Goal: Task Accomplishment & Management: Manage account settings

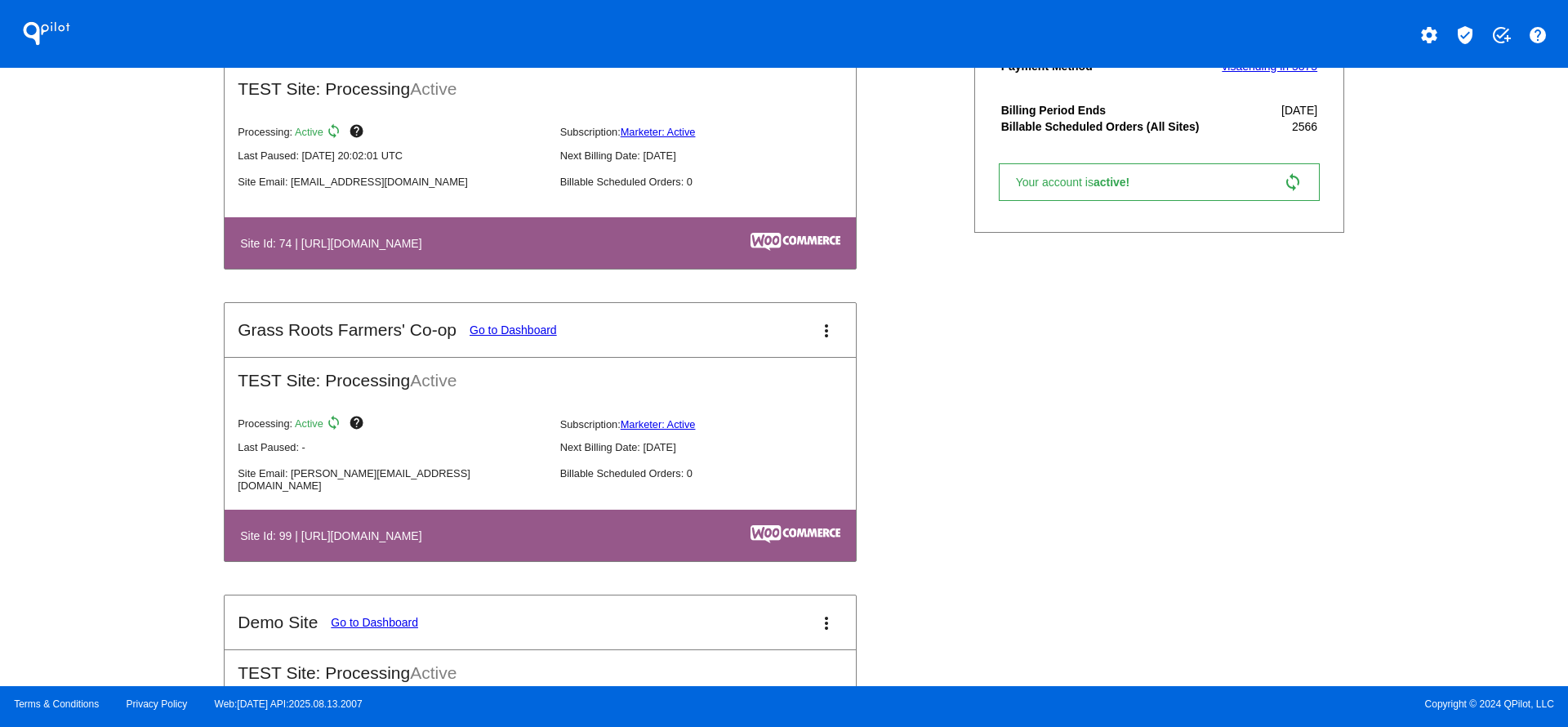
scroll to position [1715, 0]
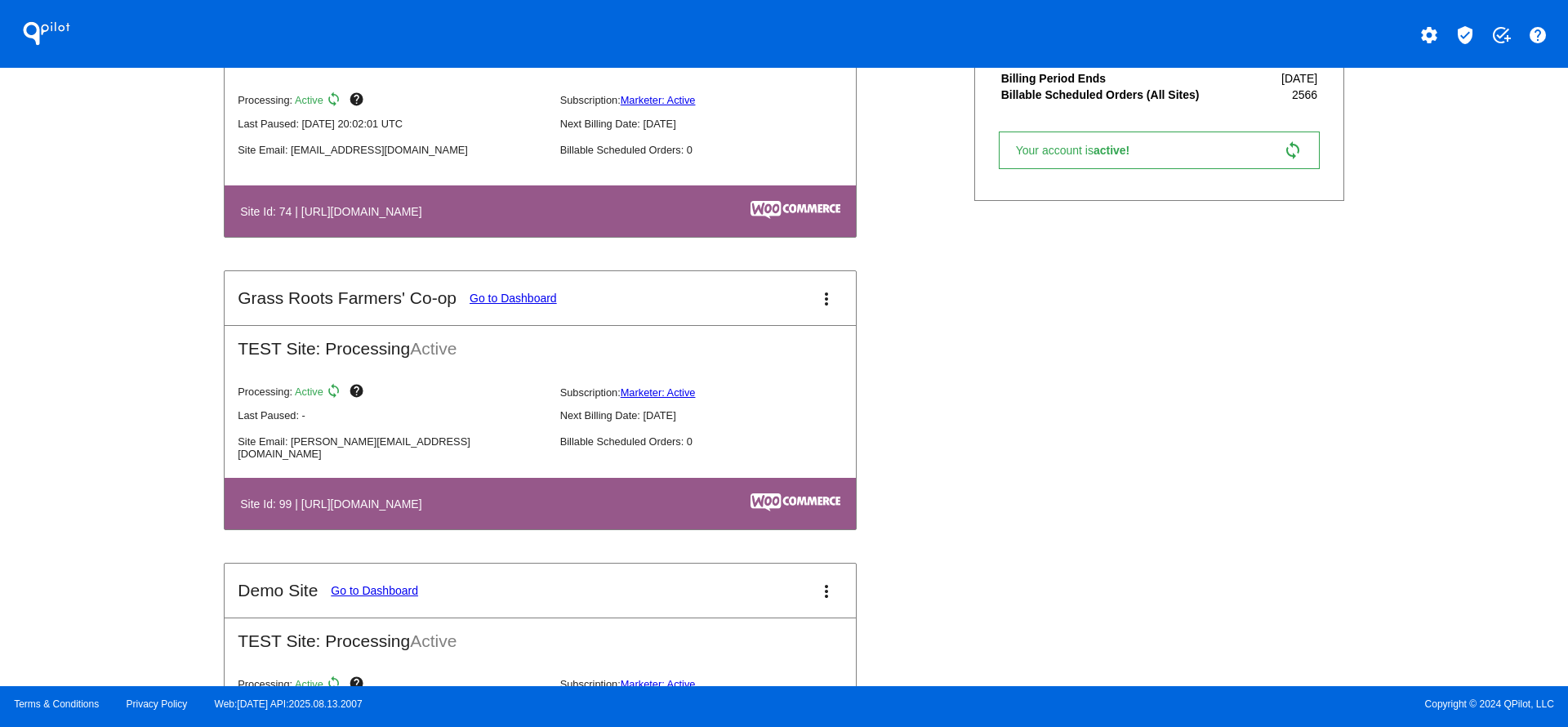
drag, startPoint x: 313, startPoint y: 213, endPoint x: 826, endPoint y: 243, distance: 513.9
click at [511, 213] on th "Site Id: 74 | [URL][DOMAIN_NAME]" at bounding box center [442, 211] width 406 height 22
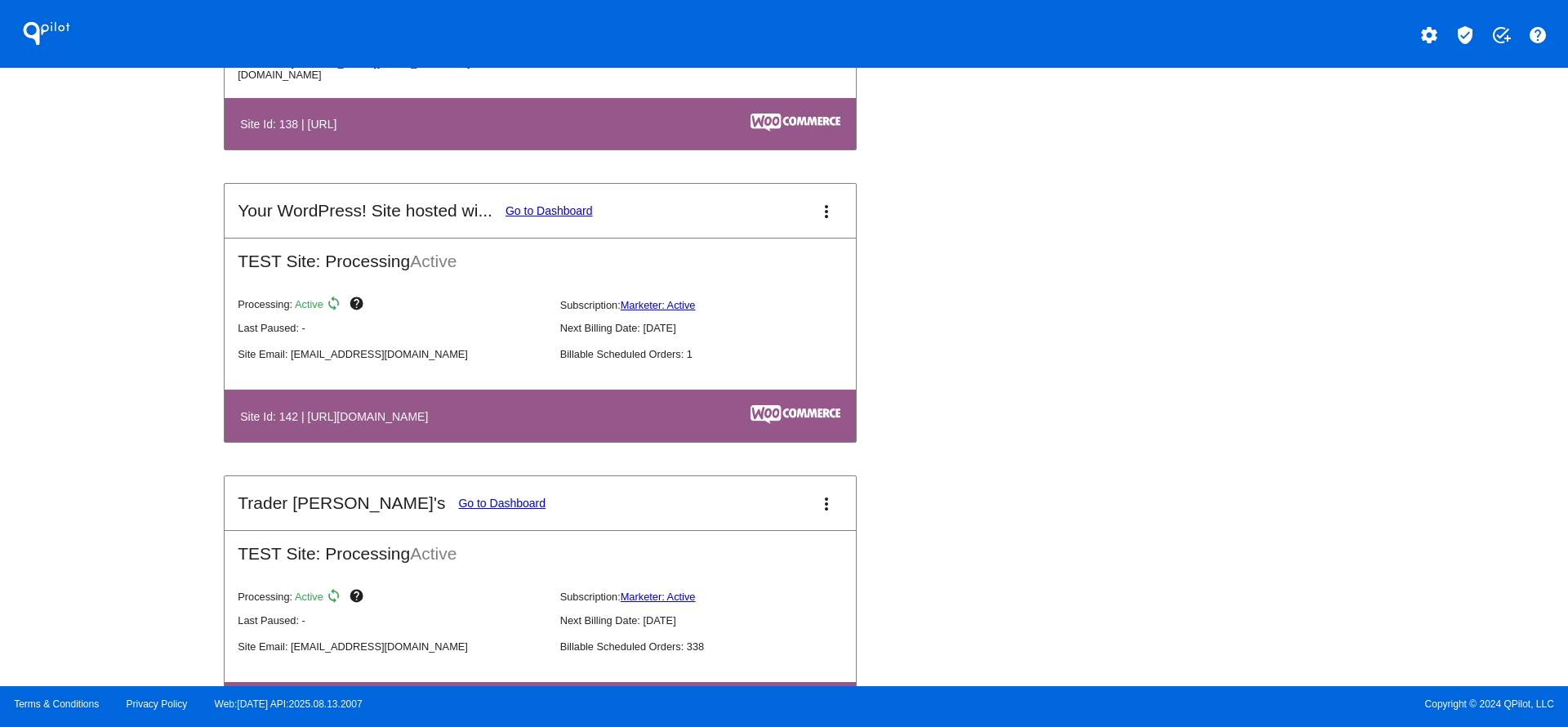
scroll to position [2695, 0]
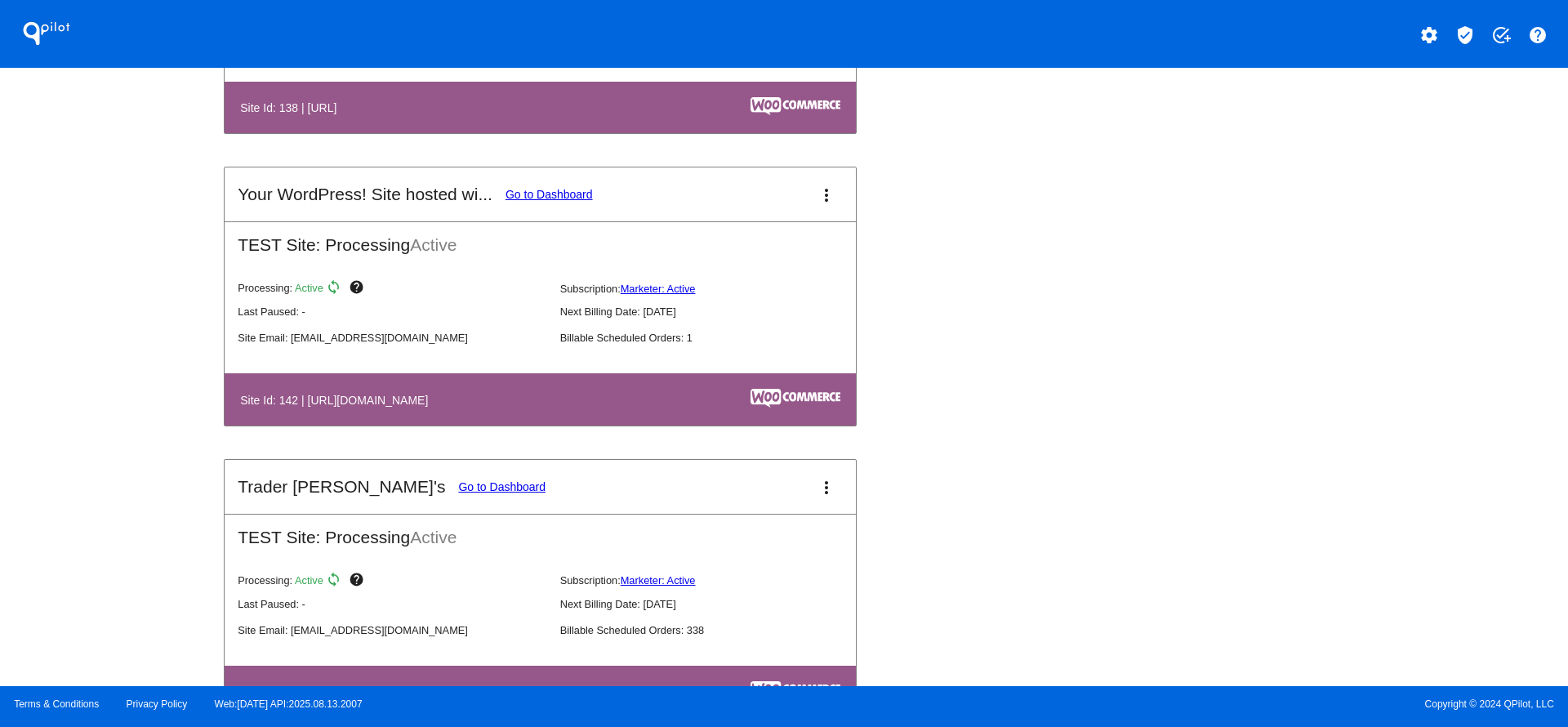
drag, startPoint x: 314, startPoint y: 414, endPoint x: 798, endPoint y: 436, distance: 484.5
click at [581, 409] on th "Site Id: 142 | [URL][DOMAIN_NAME]" at bounding box center [444, 399] width 410 height 22
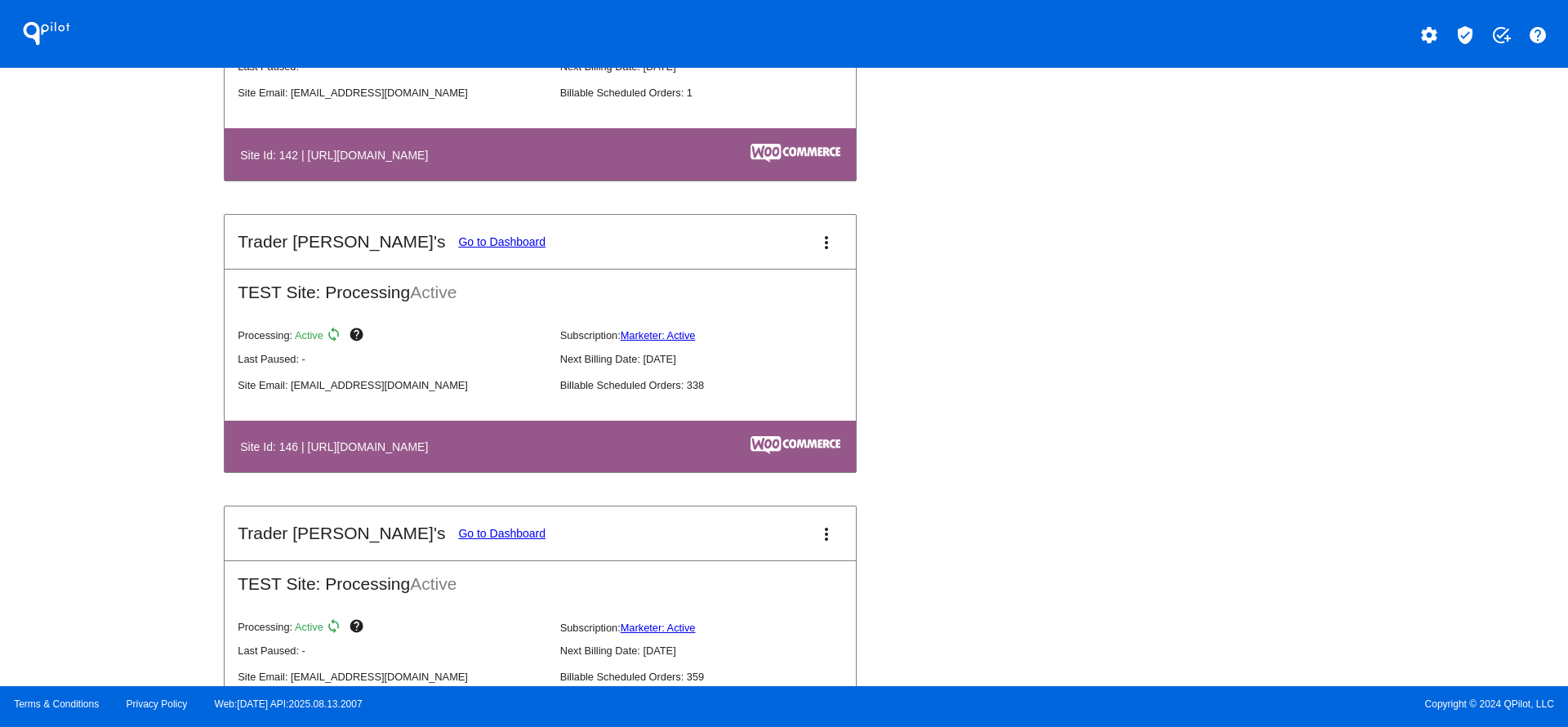
scroll to position [3186, 0]
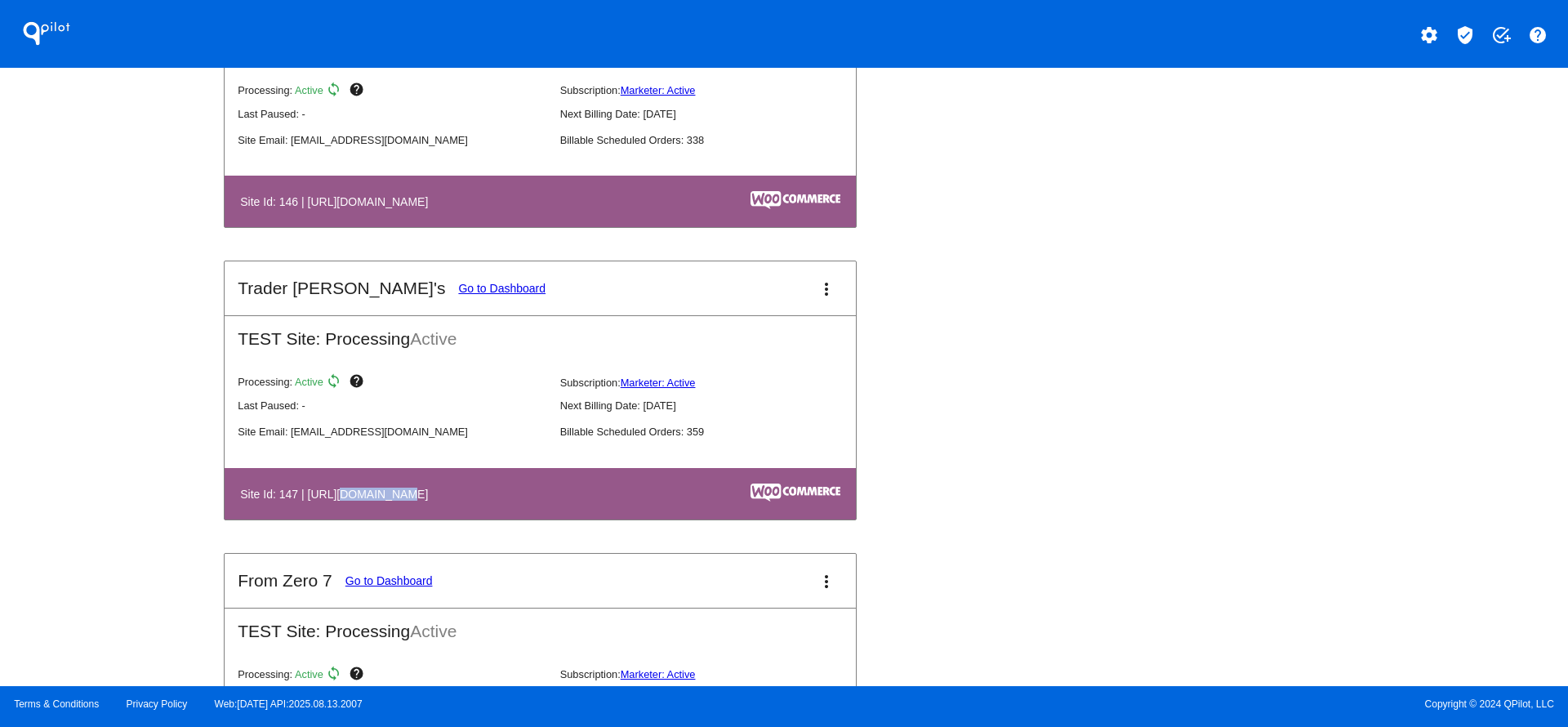
drag, startPoint x: 335, startPoint y: 514, endPoint x: 441, endPoint y: 514, distance: 106.0
click at [422, 501] on h4 "Site Id: 147 | [URL][DOMAIN_NAME]" at bounding box center [338, 494] width 196 height 13
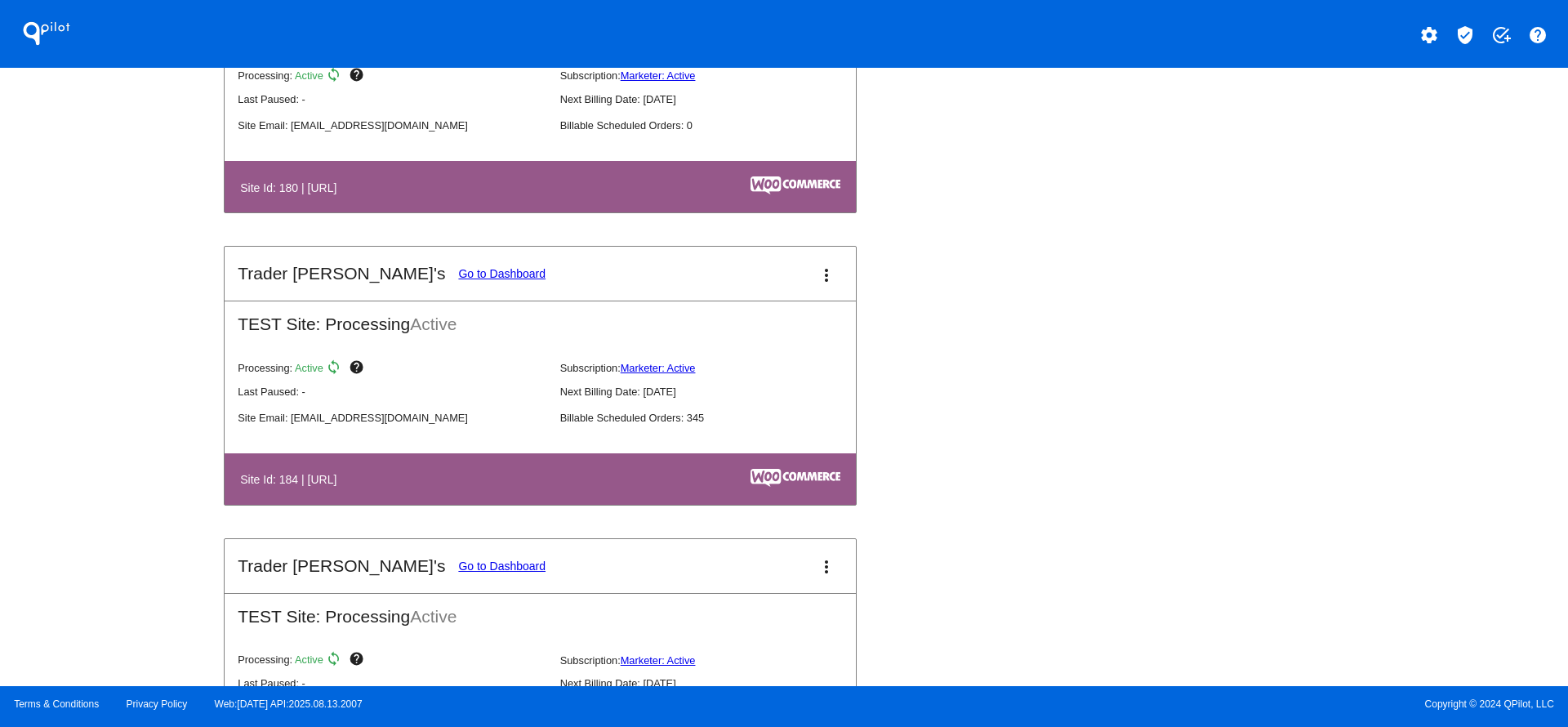
scroll to position [4411, 0]
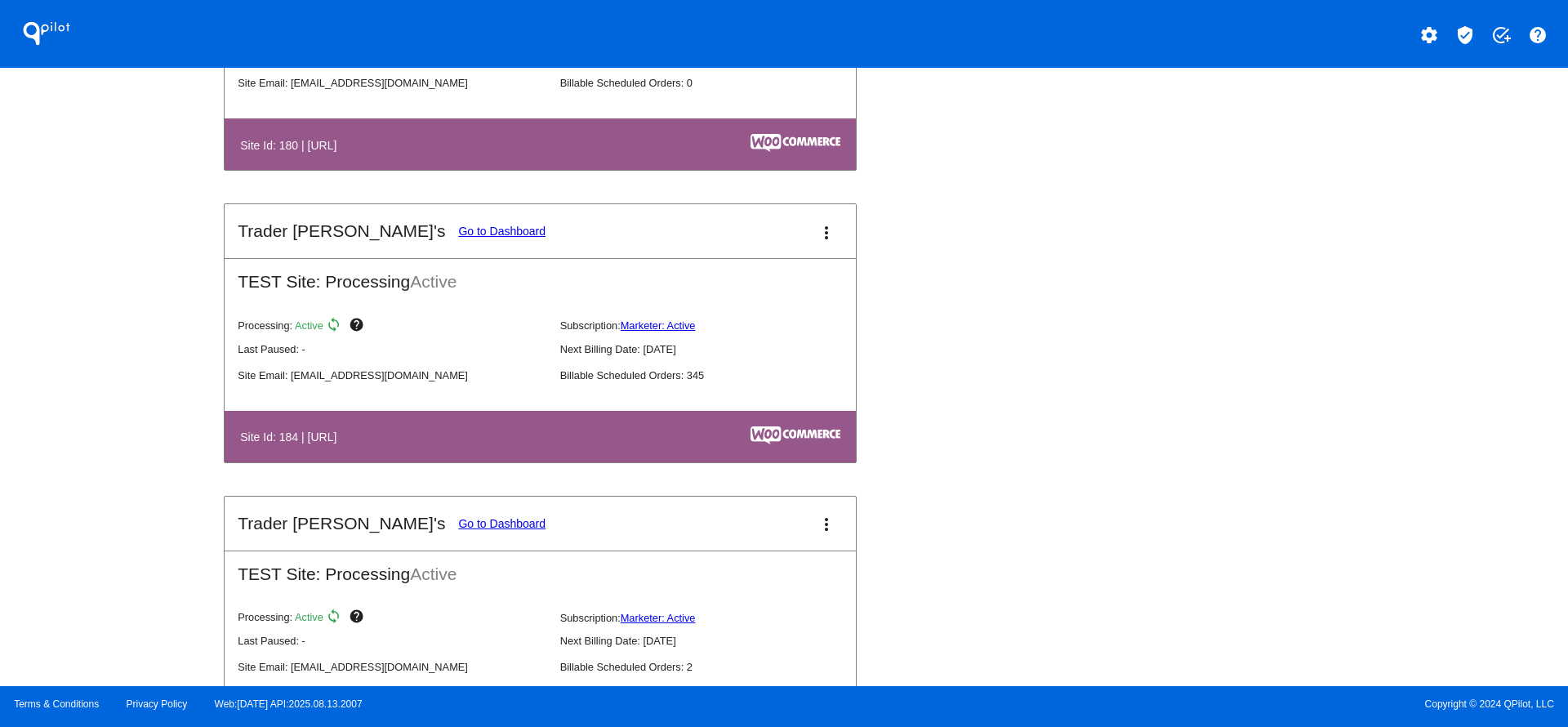
drag, startPoint x: 357, startPoint y: 435, endPoint x: 515, endPoint y: 461, distance: 160.1
click at [427, 446] on mat-card-content "TEST Site: Processing Active Processing: Active sync help Subscription: Markete…" at bounding box center [541, 360] width 632 height 204
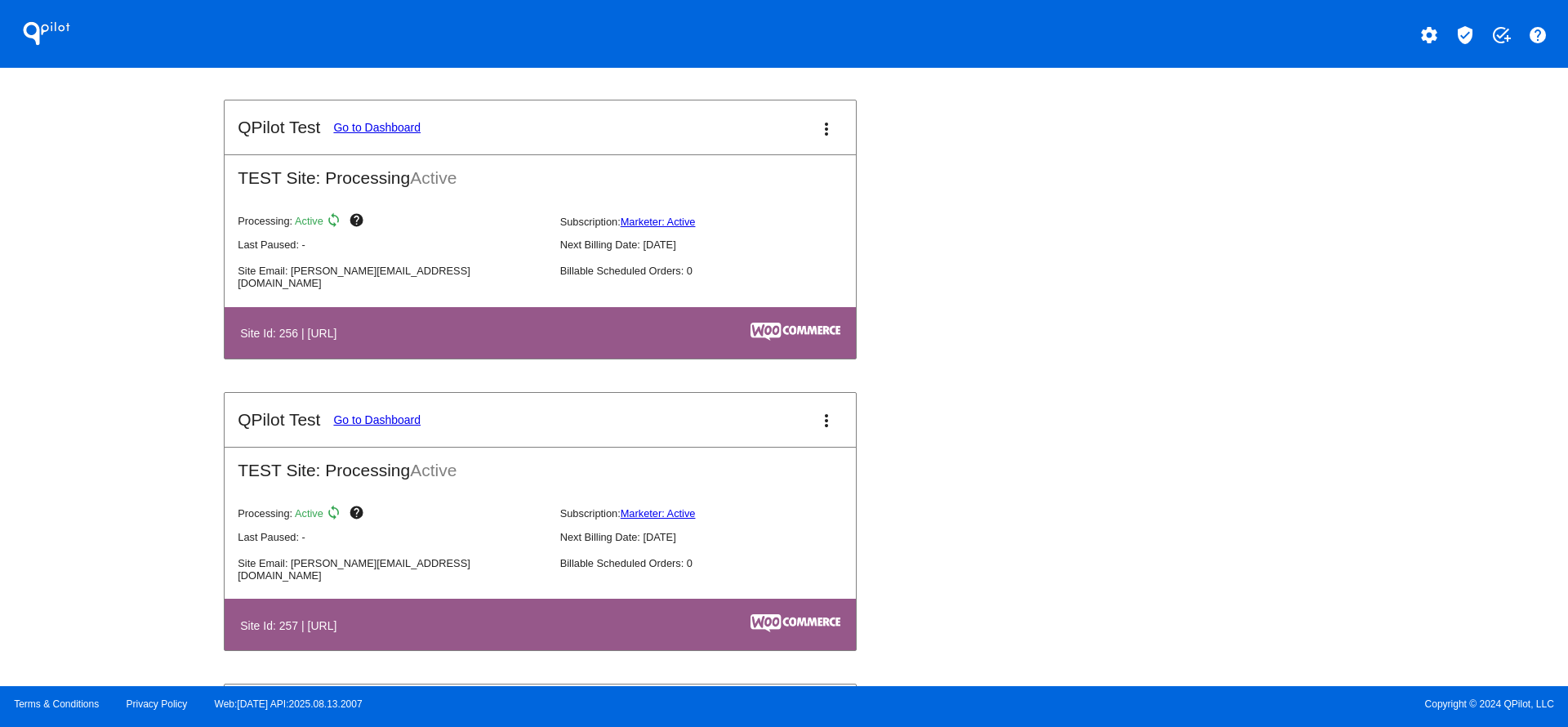
scroll to position [5881, 0]
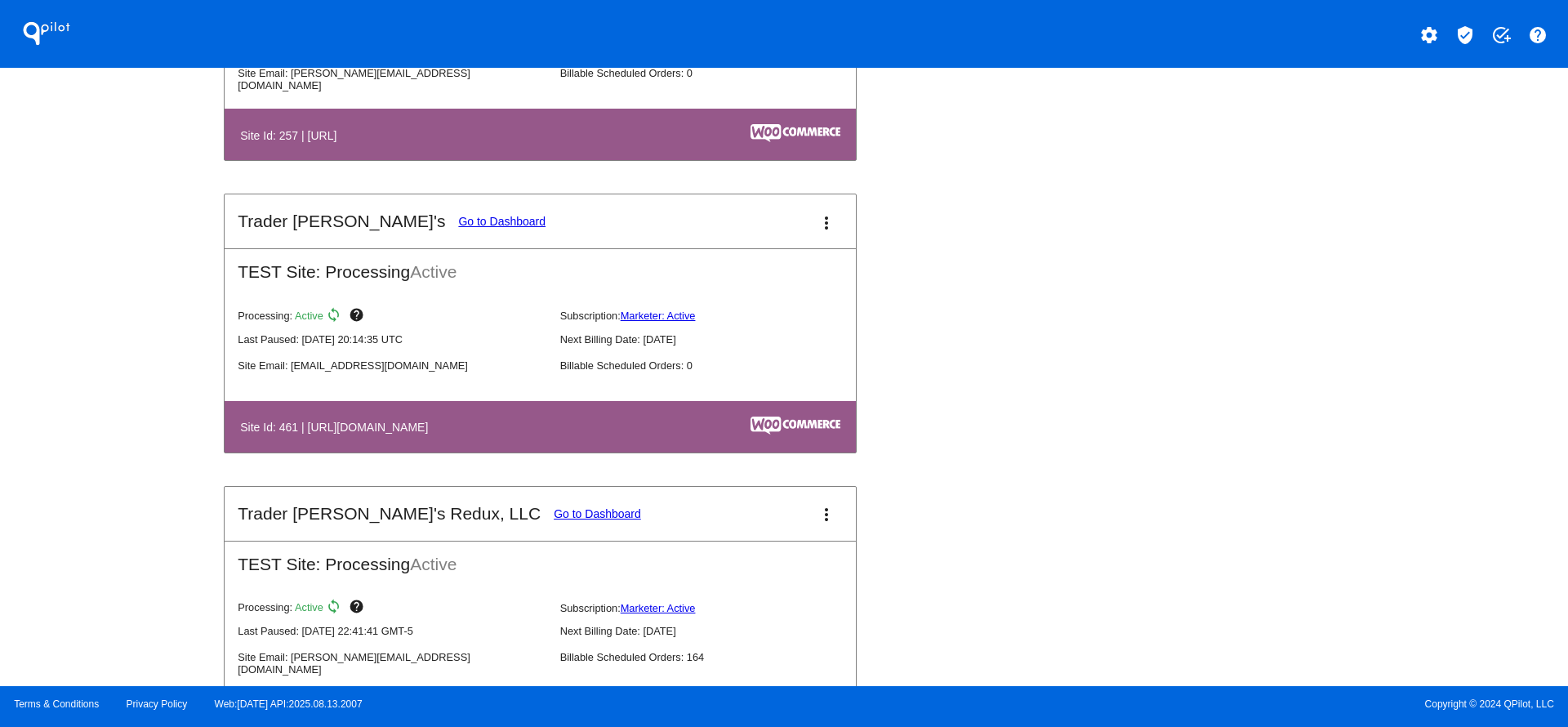
click at [554, 520] on link "Go to Dashboard" at bounding box center [598, 513] width 88 height 13
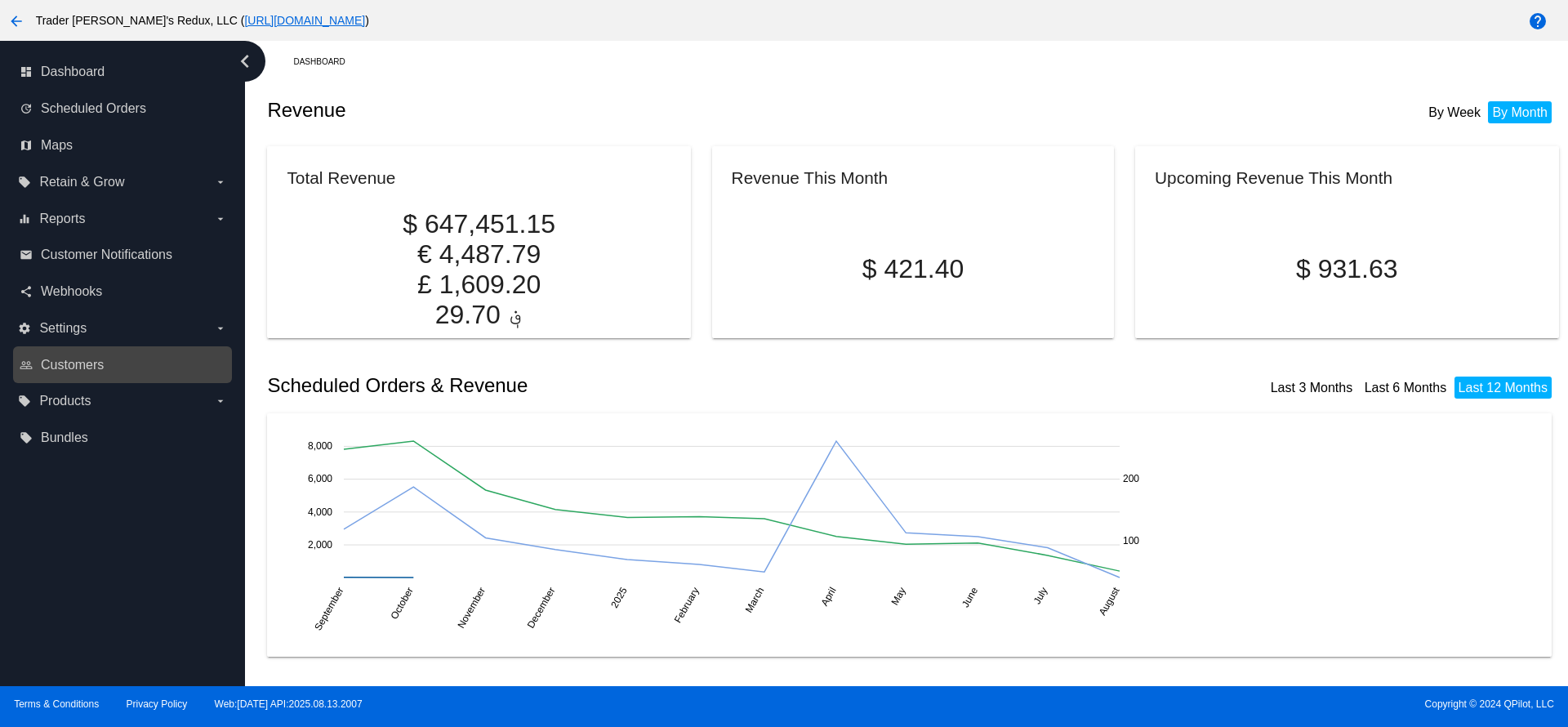
click at [70, 375] on link "people_outline Customers" at bounding box center [123, 365] width 208 height 26
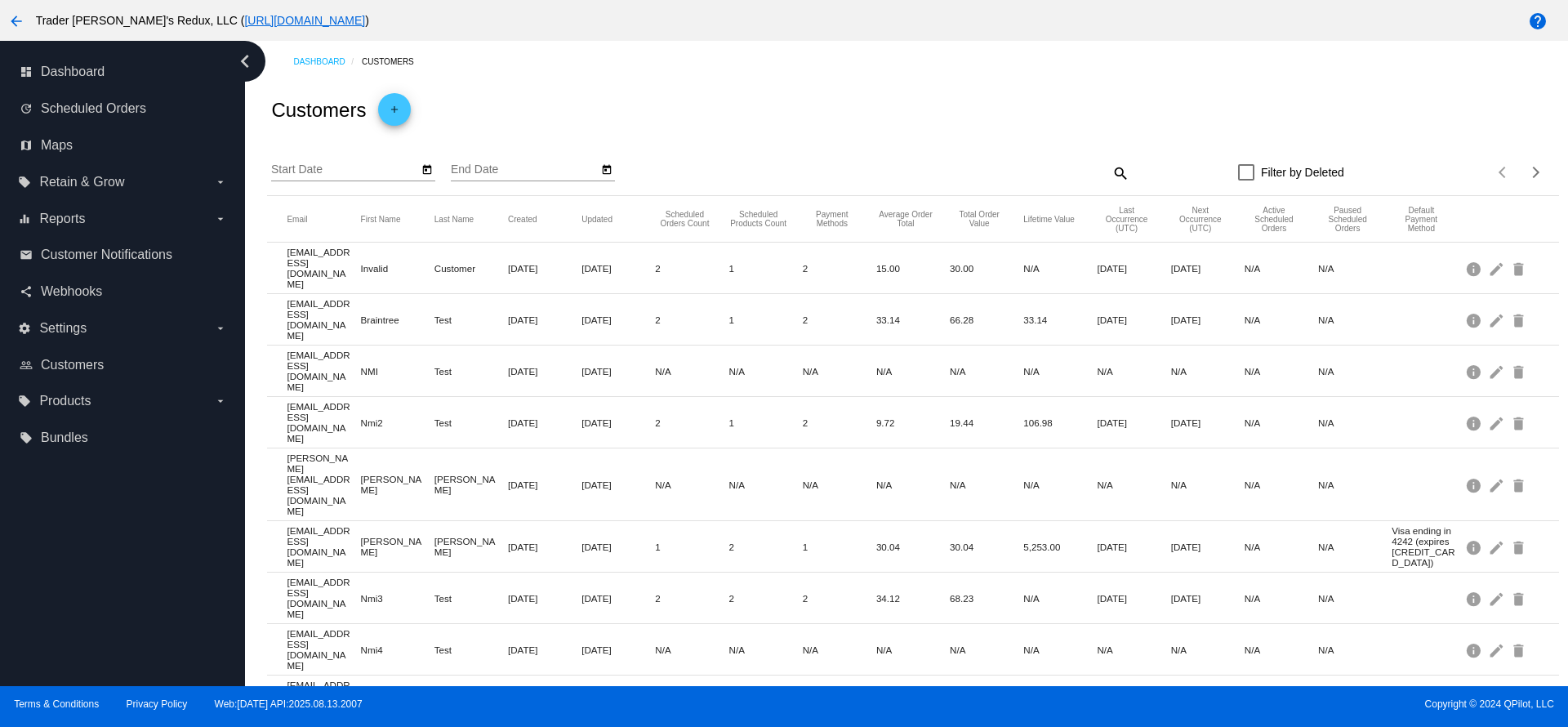
click at [1110, 169] on mat-icon "search" at bounding box center [1119, 173] width 20 height 26
click at [947, 175] on input "Search" at bounding box center [969, 169] width 322 height 13
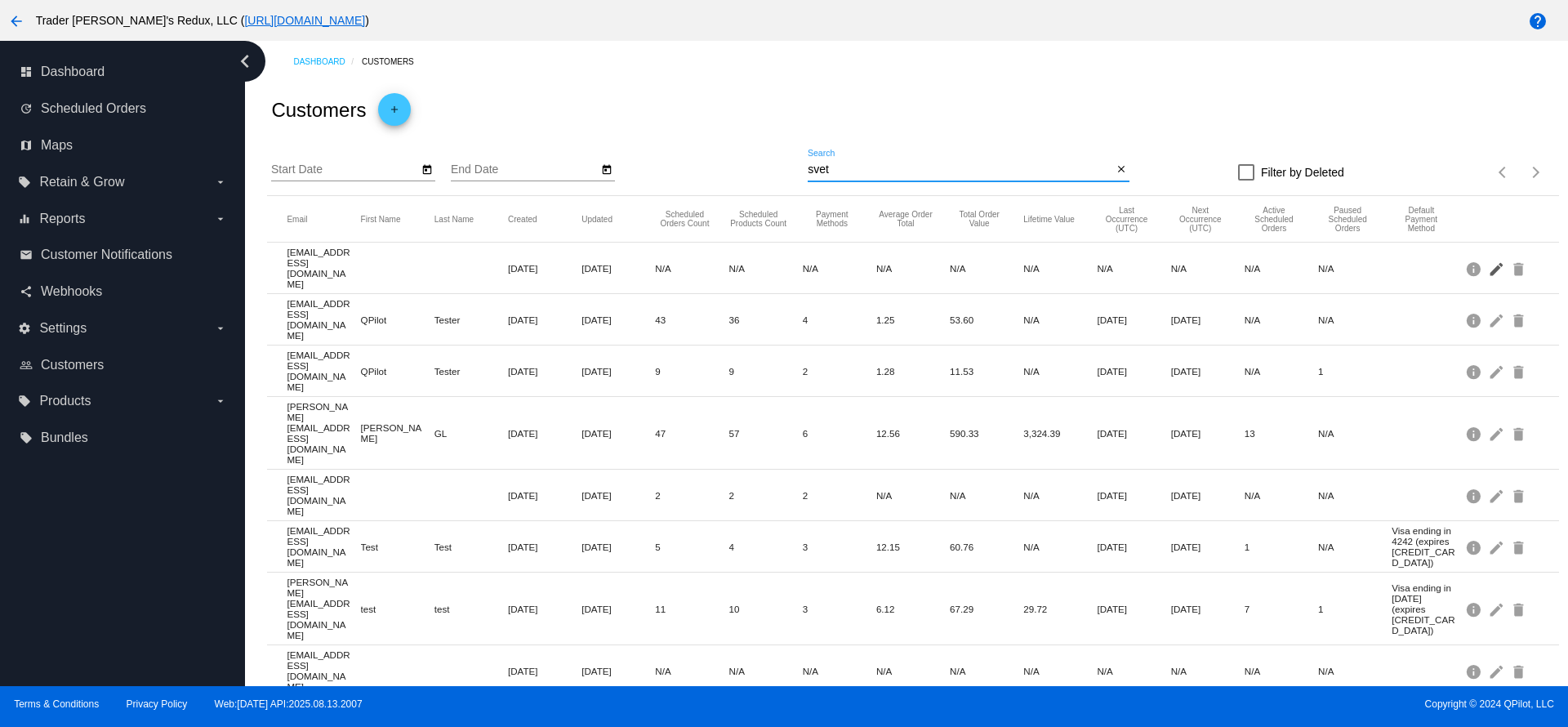
type input "svet"
click at [1490, 272] on mat-icon "edit" at bounding box center [1497, 268] width 20 height 26
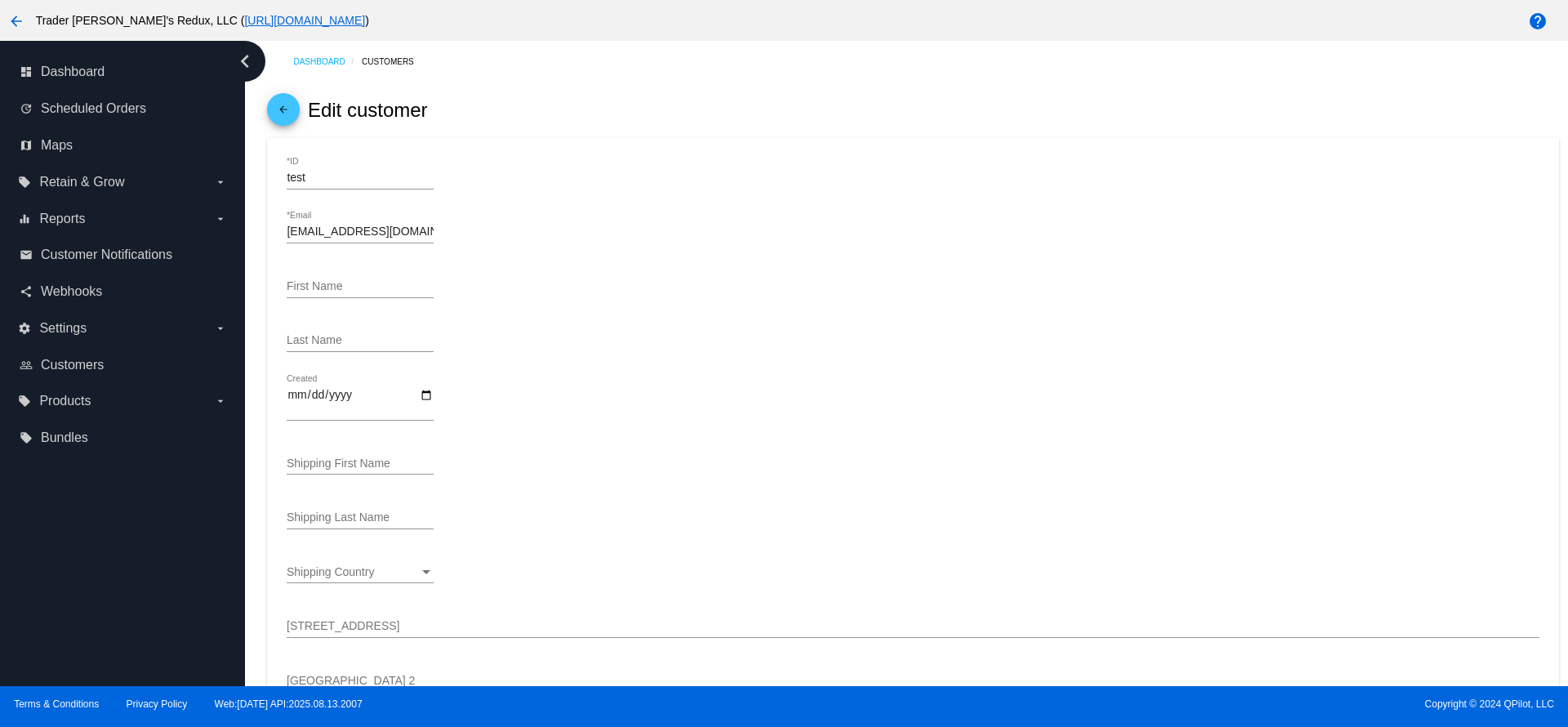
click at [249, 60] on icon "chevron_left" at bounding box center [245, 61] width 26 height 26
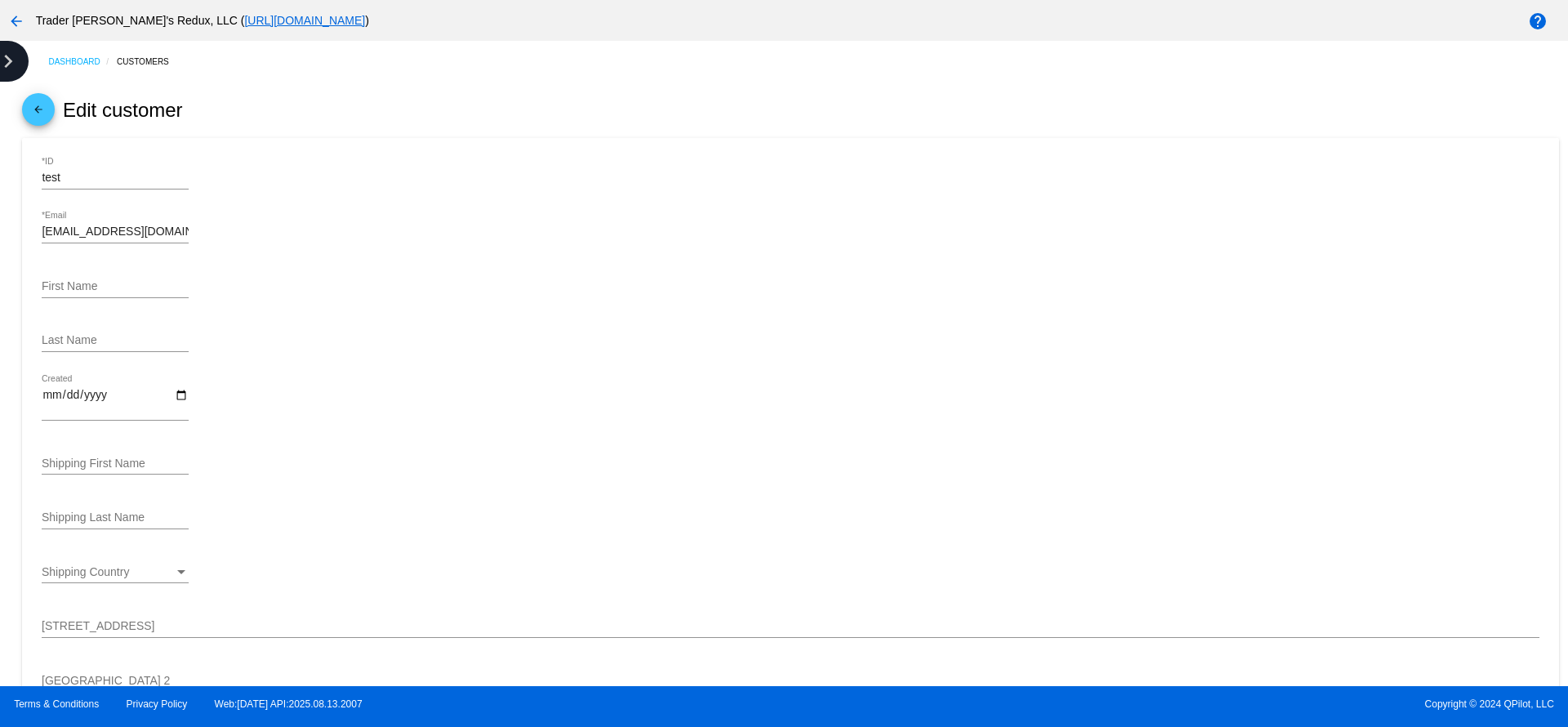
click at [0, 55] on icon "chevron_right" at bounding box center [8, 61] width 26 height 26
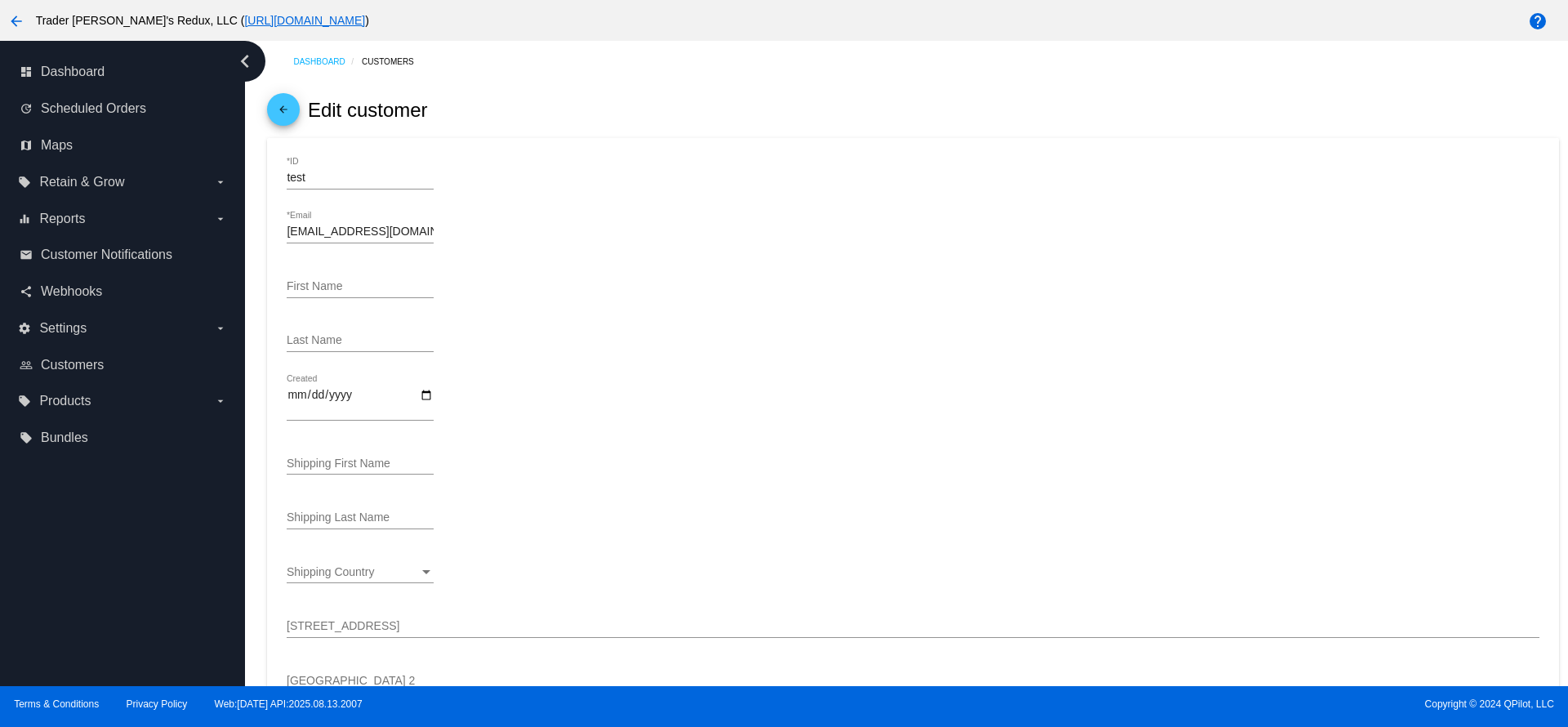
click at [290, 109] on mat-icon "arrow_back" at bounding box center [283, 113] width 20 height 20
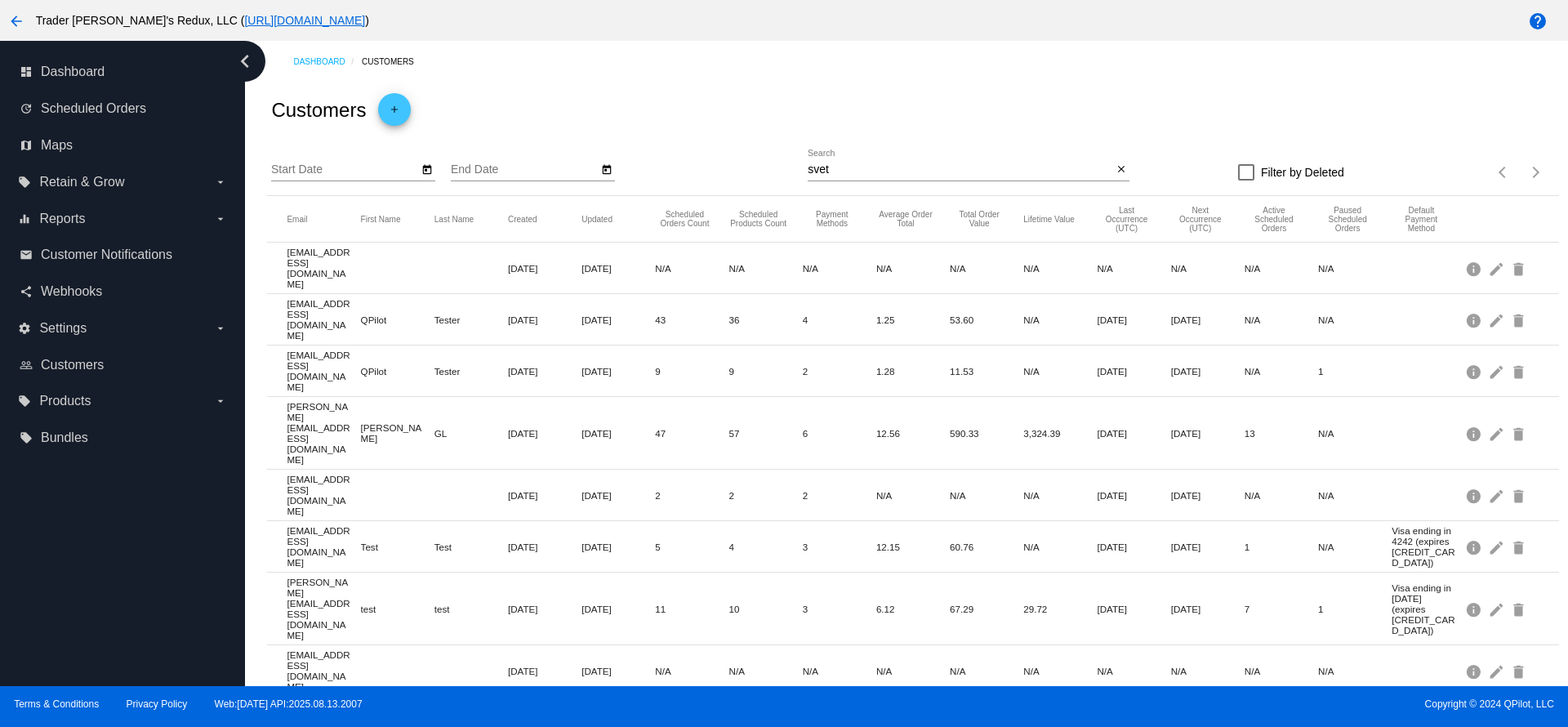
drag, startPoint x: 295, startPoint y: 306, endPoint x: 415, endPoint y: 320, distance: 120.8
click at [415, 320] on mat-row "[EMAIL_ADDRESS][DOMAIN_NAME] QPilot Tester [DATE] [DATE] 43 36 4 1.25 53.60 N/A…" at bounding box center [913, 319] width 1291 height 51
drag, startPoint x: 324, startPoint y: 547, endPoint x: 626, endPoint y: 547, distance: 302.0
click at [469, 645] on mat-row "[EMAIL_ADDRESS][DOMAIN_NAME] [DATE] [DATE] N/A N/A N/A N/A N/A N/A N/A N/A N/A …" at bounding box center [913, 671] width 1291 height 51
drag, startPoint x: 660, startPoint y: 531, endPoint x: 1014, endPoint y: 544, distance: 354.2
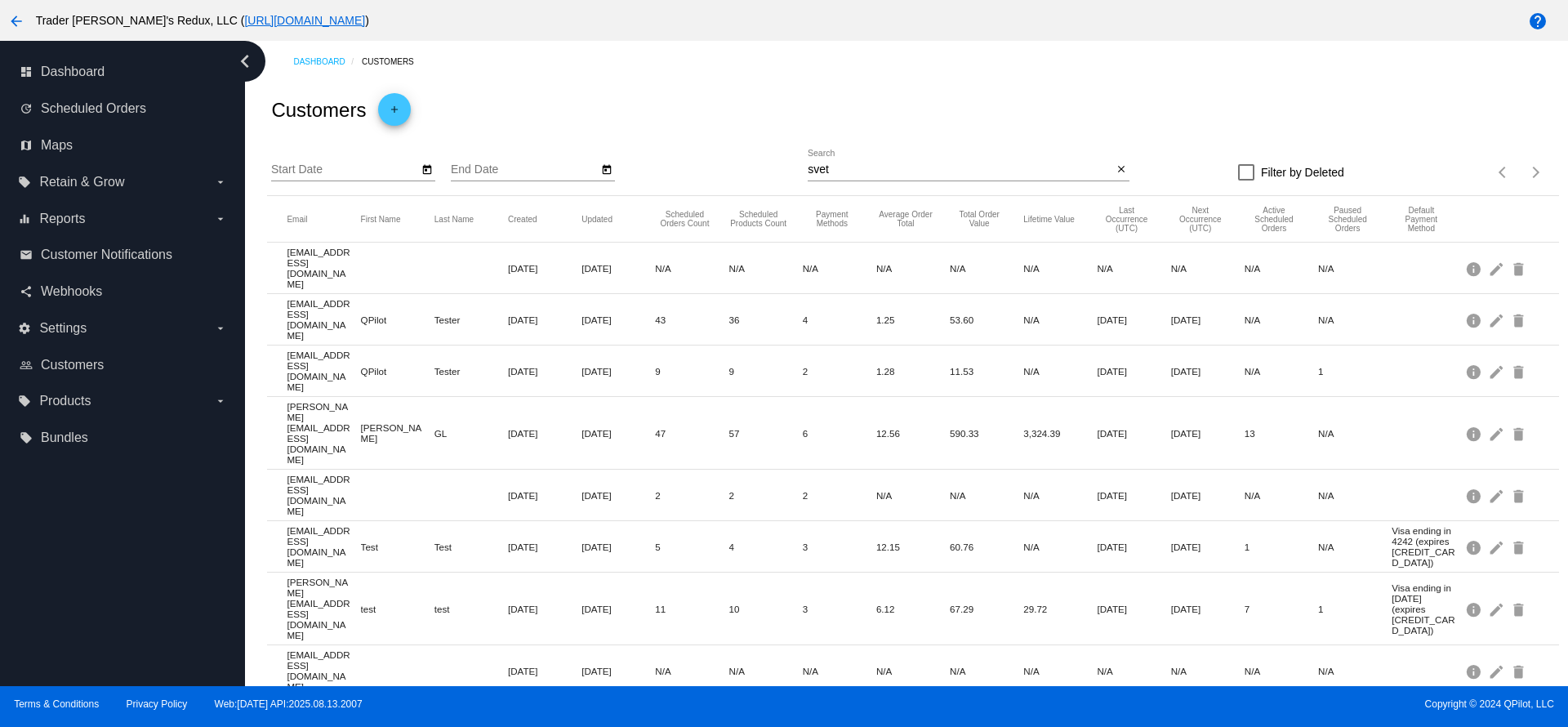
click at [1014, 645] on mat-row "[EMAIL_ADDRESS][DOMAIN_NAME] [DATE] [DATE] N/A N/A N/A N/A N/A N/A N/A N/A N/A …" at bounding box center [913, 671] width 1291 height 51
drag, startPoint x: 849, startPoint y: 178, endPoint x: 776, endPoint y: 178, distance: 73.0
click at [777, 178] on div "Start Date End Date svet Search close Filter by Deleted Items per page: 20 1 - …" at bounding box center [913, 167] width 1291 height 58
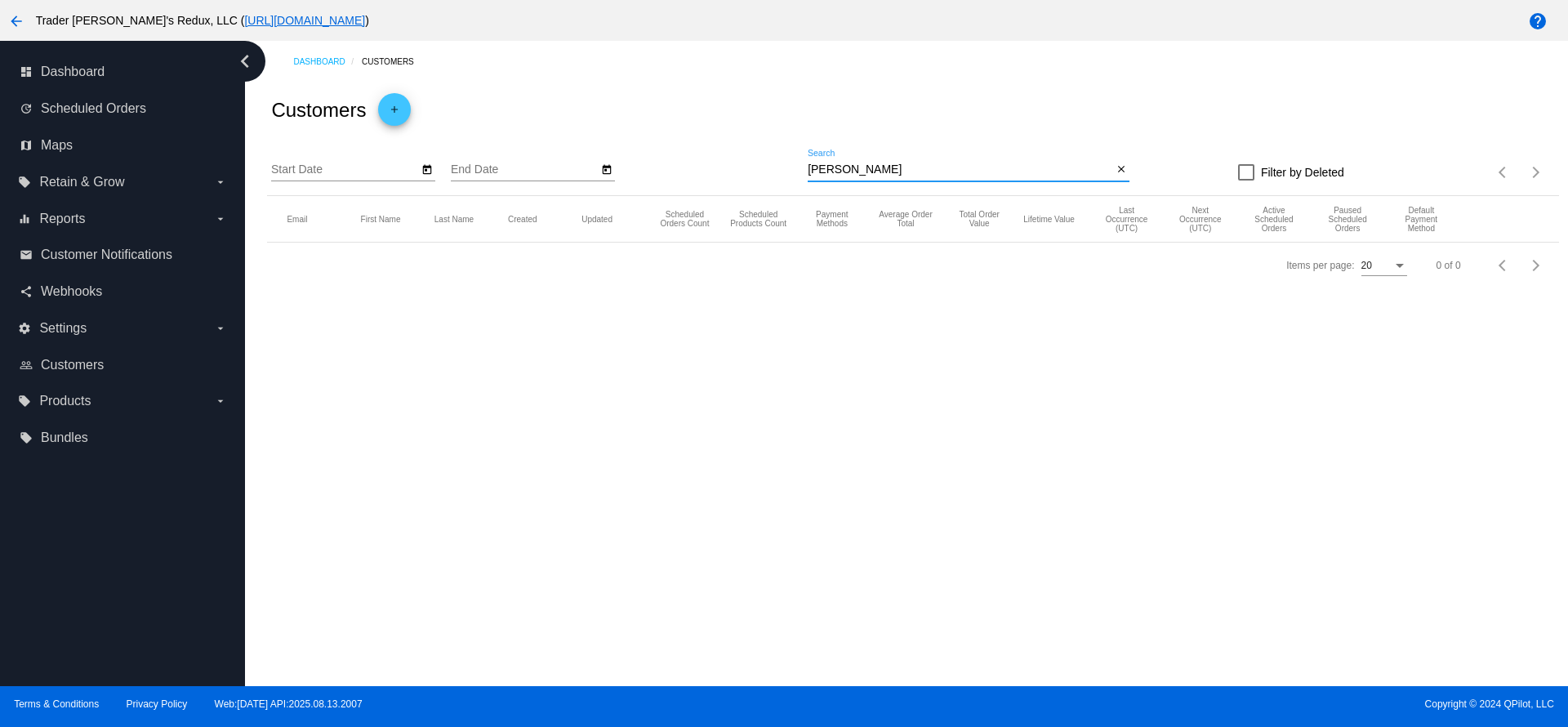
drag, startPoint x: 857, startPoint y: 166, endPoint x: 692, endPoint y: 165, distance: 165.0
click at [694, 165] on div "Start Date End Date [PERSON_NAME] Search close Filter by Deleted Items per page…" at bounding box center [913, 167] width 1291 height 58
click at [833, 414] on div "Dashboard Customers Customers add Start Date End Date [PERSON_NAME] Search clos…" at bounding box center [907, 364] width 1323 height 645
drag, startPoint x: 853, startPoint y: 175, endPoint x: 657, endPoint y: 175, distance: 196.0
click at [661, 175] on div "Start Date End Date [PERSON_NAME] Search close Filter by Deleted Items per page…" at bounding box center [913, 167] width 1291 height 58
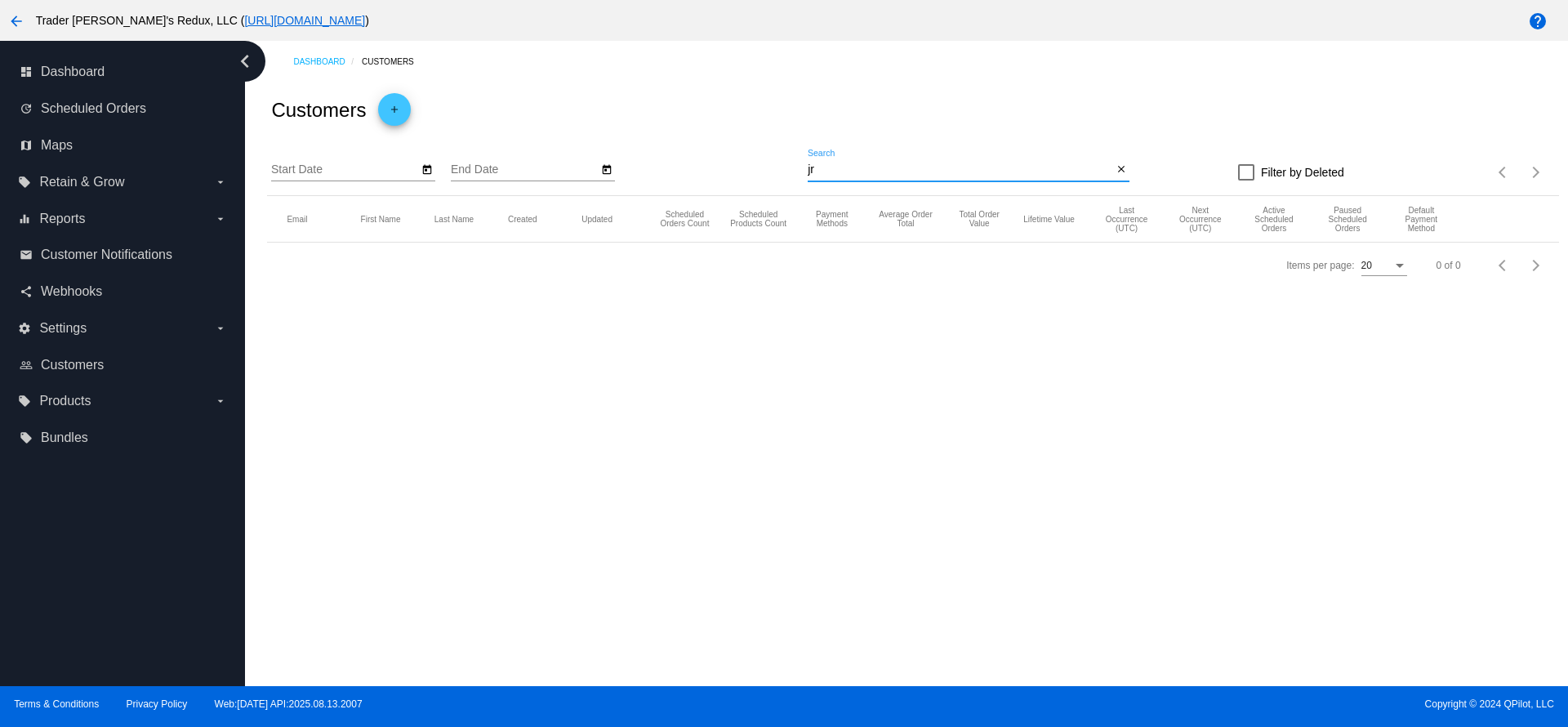
type input "jr"
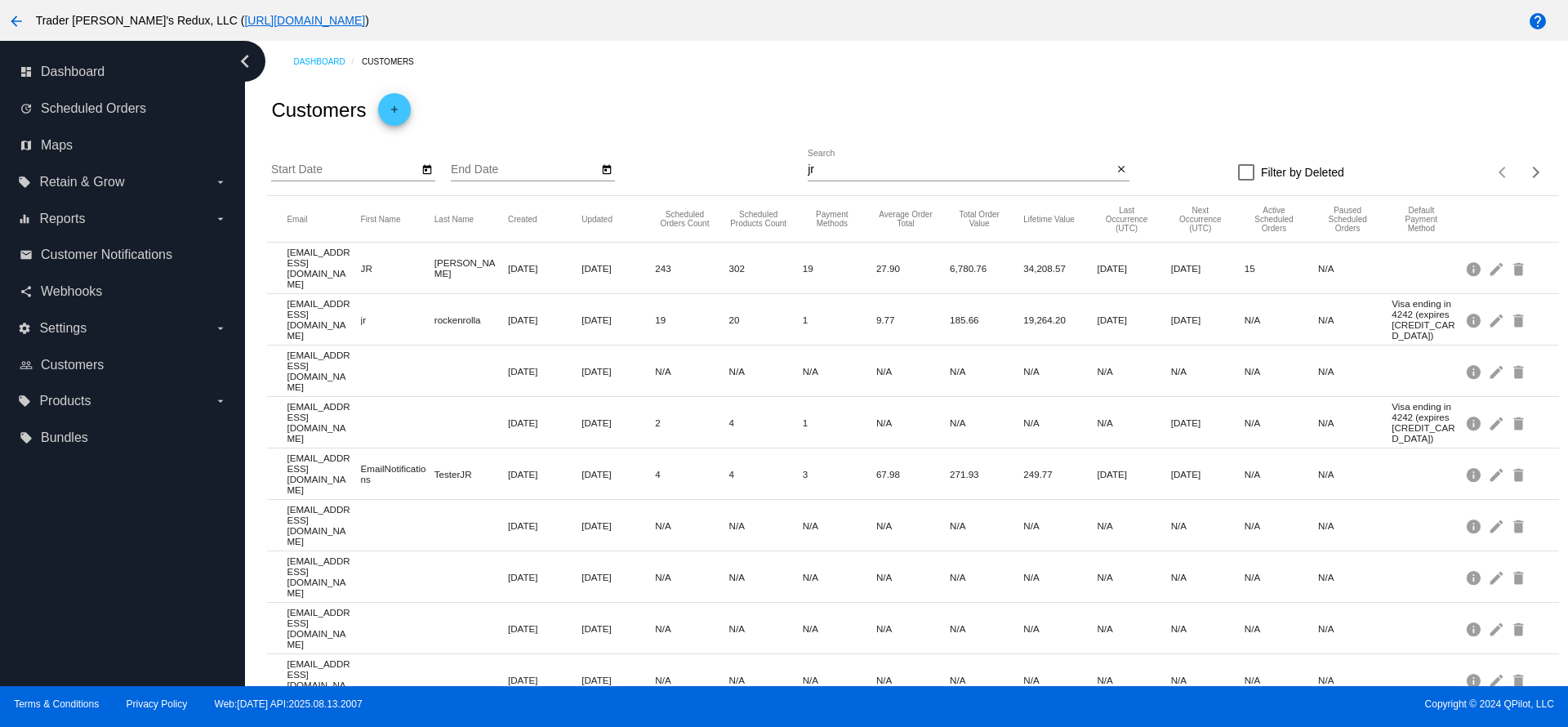
drag, startPoint x: 353, startPoint y: 265, endPoint x: 409, endPoint y: 270, distance: 56.2
click at [408, 270] on mat-row "[EMAIL_ADDRESS][DOMAIN_NAME] JR [PERSON_NAME] [DATE] [DATE] 243 302 19 27.90 6,…" at bounding box center [913, 268] width 1291 height 51
click at [1488, 267] on mat-icon "edit" at bounding box center [1497, 268] width 20 height 26
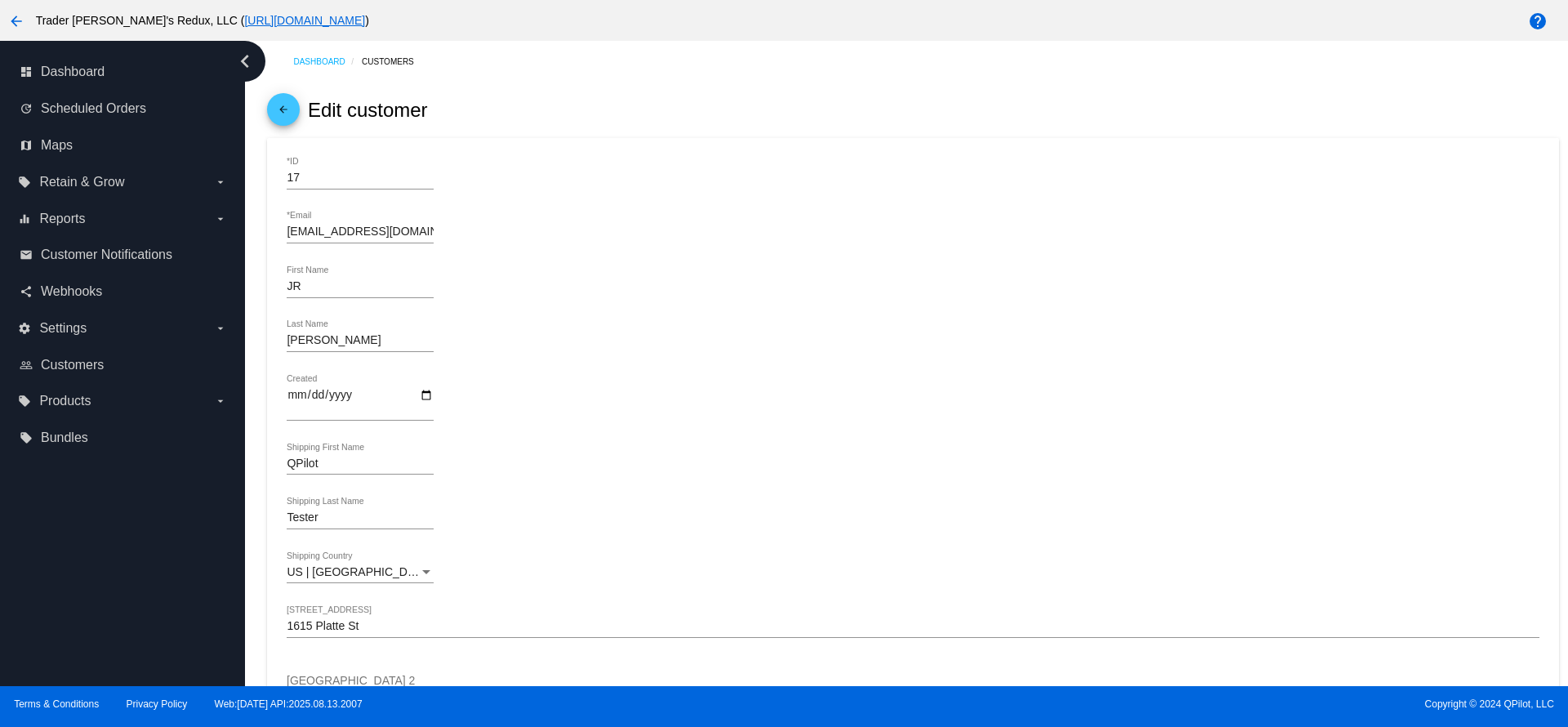
scroll to position [245, 0]
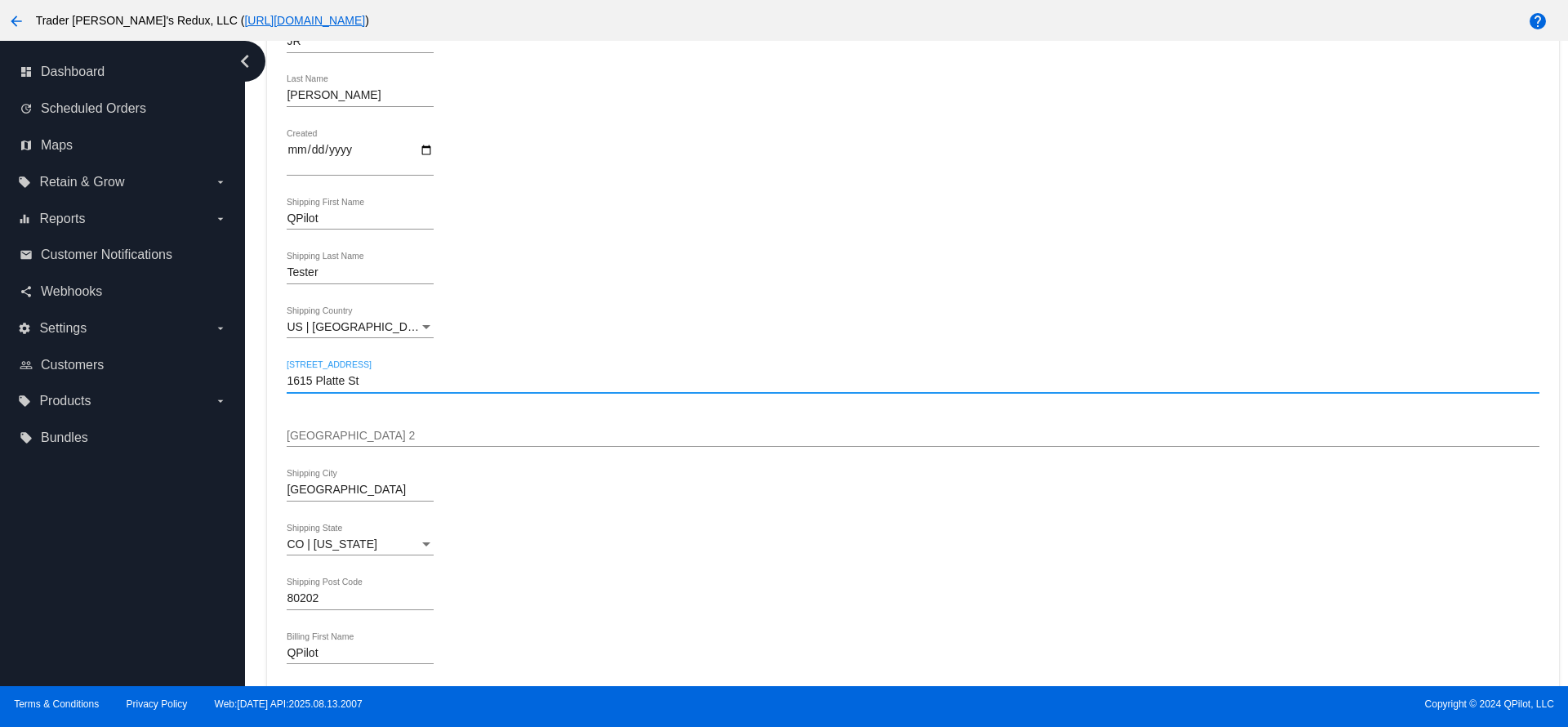
drag, startPoint x: 405, startPoint y: 381, endPoint x: 233, endPoint y: 381, distance: 172.0
click at [233, 381] on div "dashboard Dashboard update Scheduled Orders map Maps local_offer Retain & Grow …" at bounding box center [784, 364] width 1568 height 645
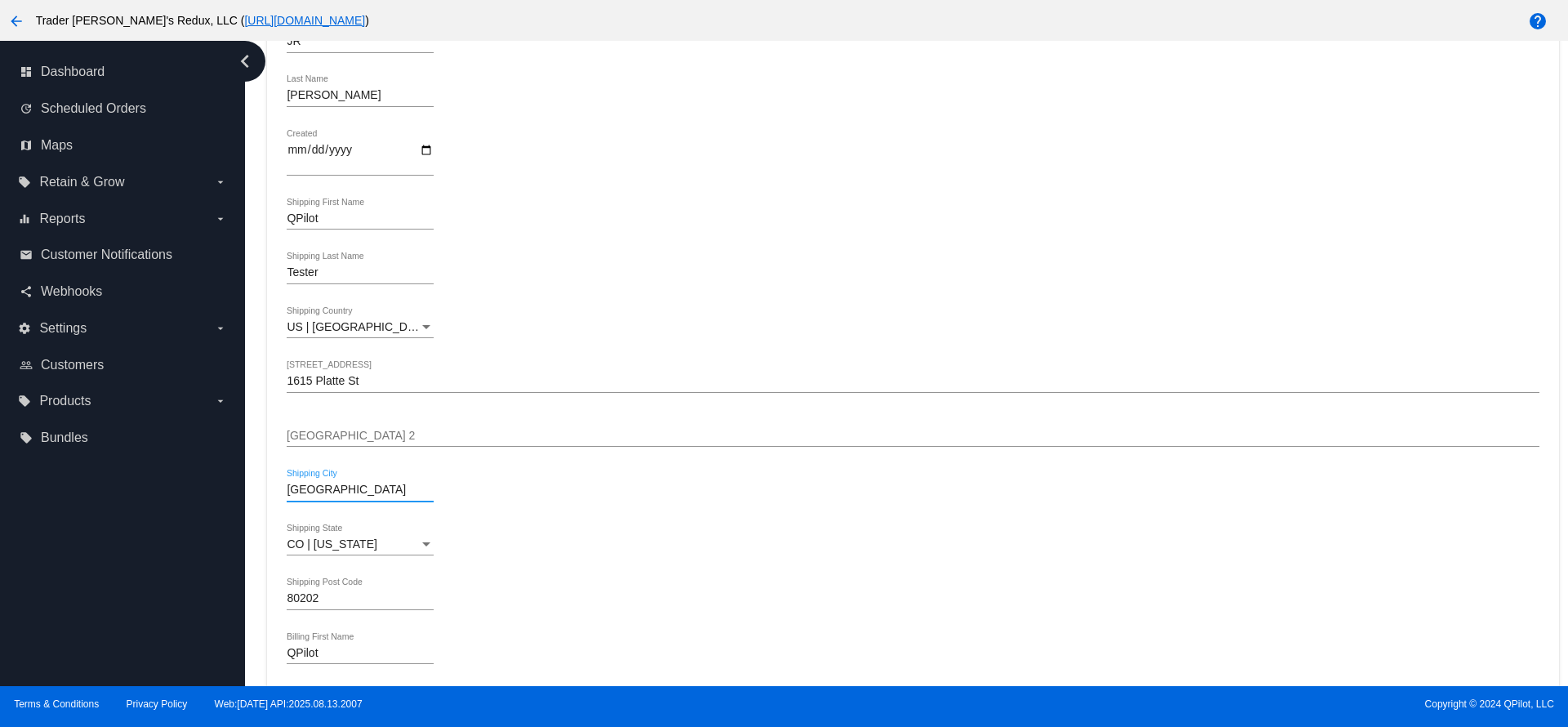
click at [310, 495] on input "[GEOGRAPHIC_DATA]" at bounding box center [360, 489] width 147 height 13
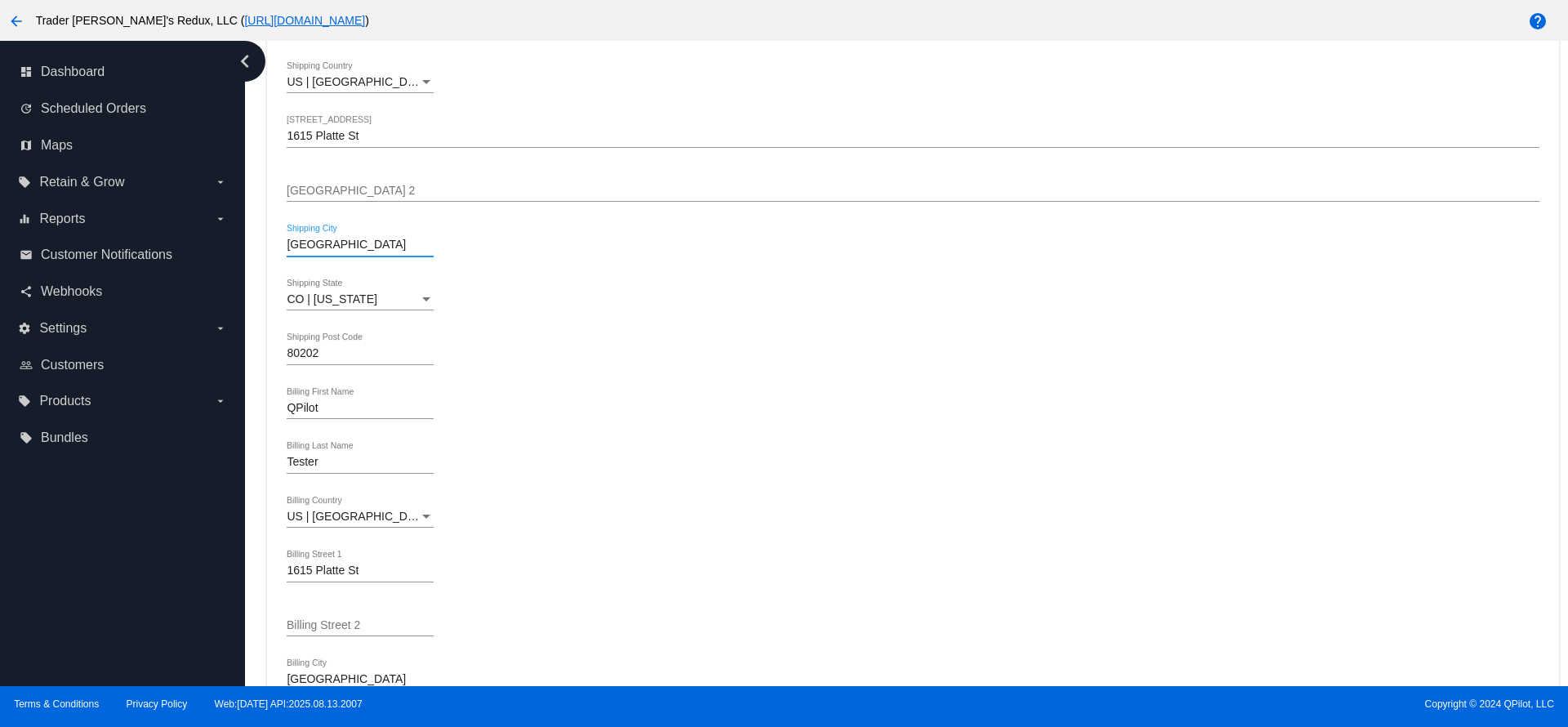
click at [304, 359] on input "80202" at bounding box center [360, 353] width 147 height 13
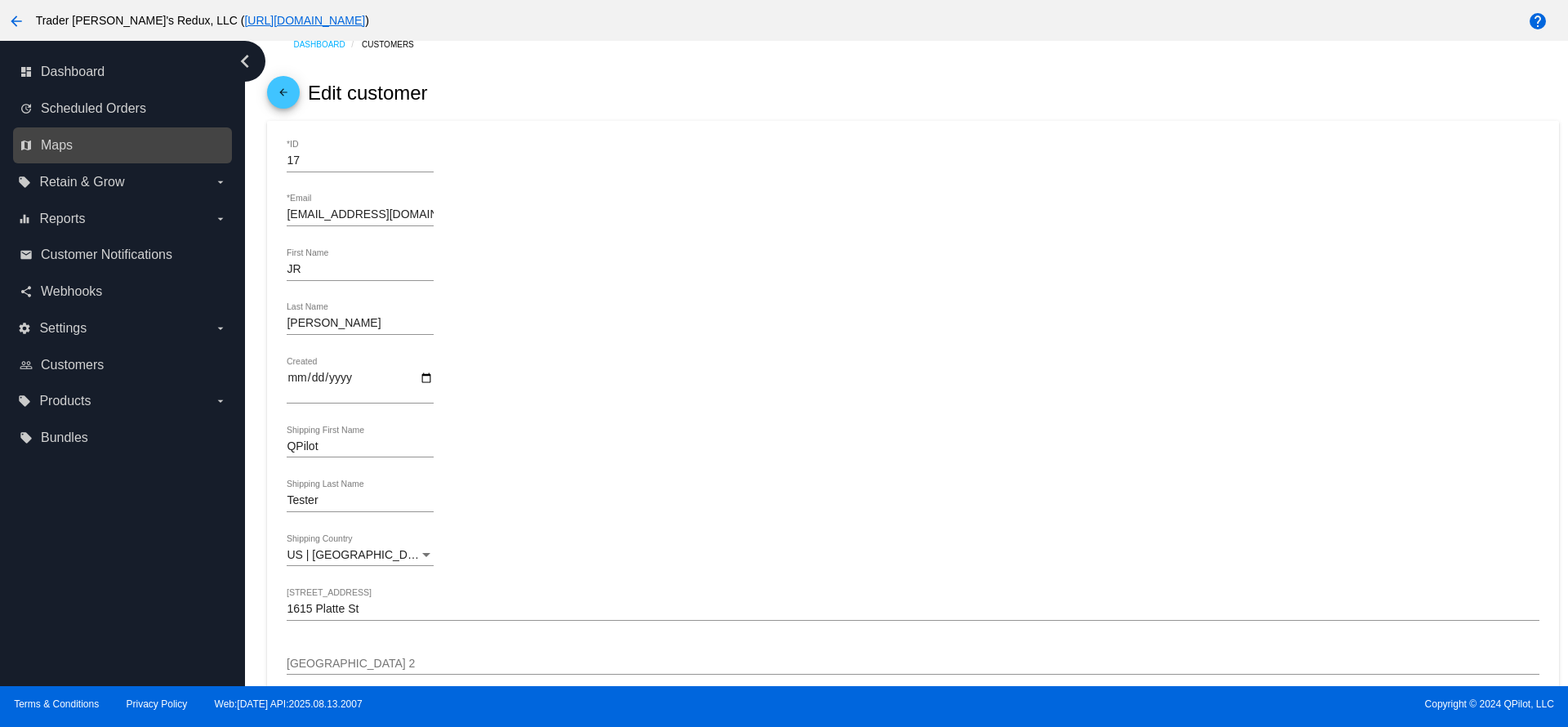
scroll to position [0, 0]
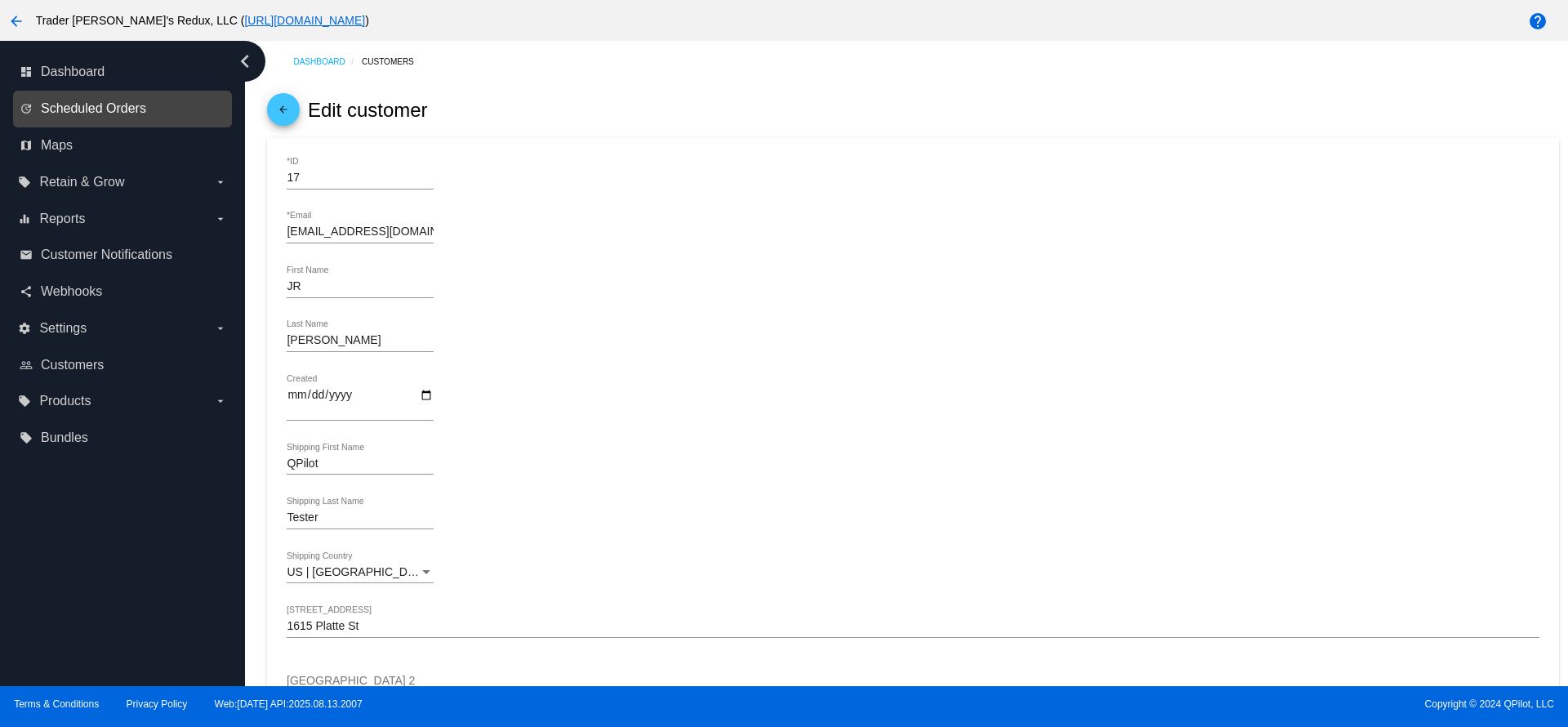
click at [114, 116] on span "Scheduled Orders" at bounding box center [94, 108] width 106 height 14
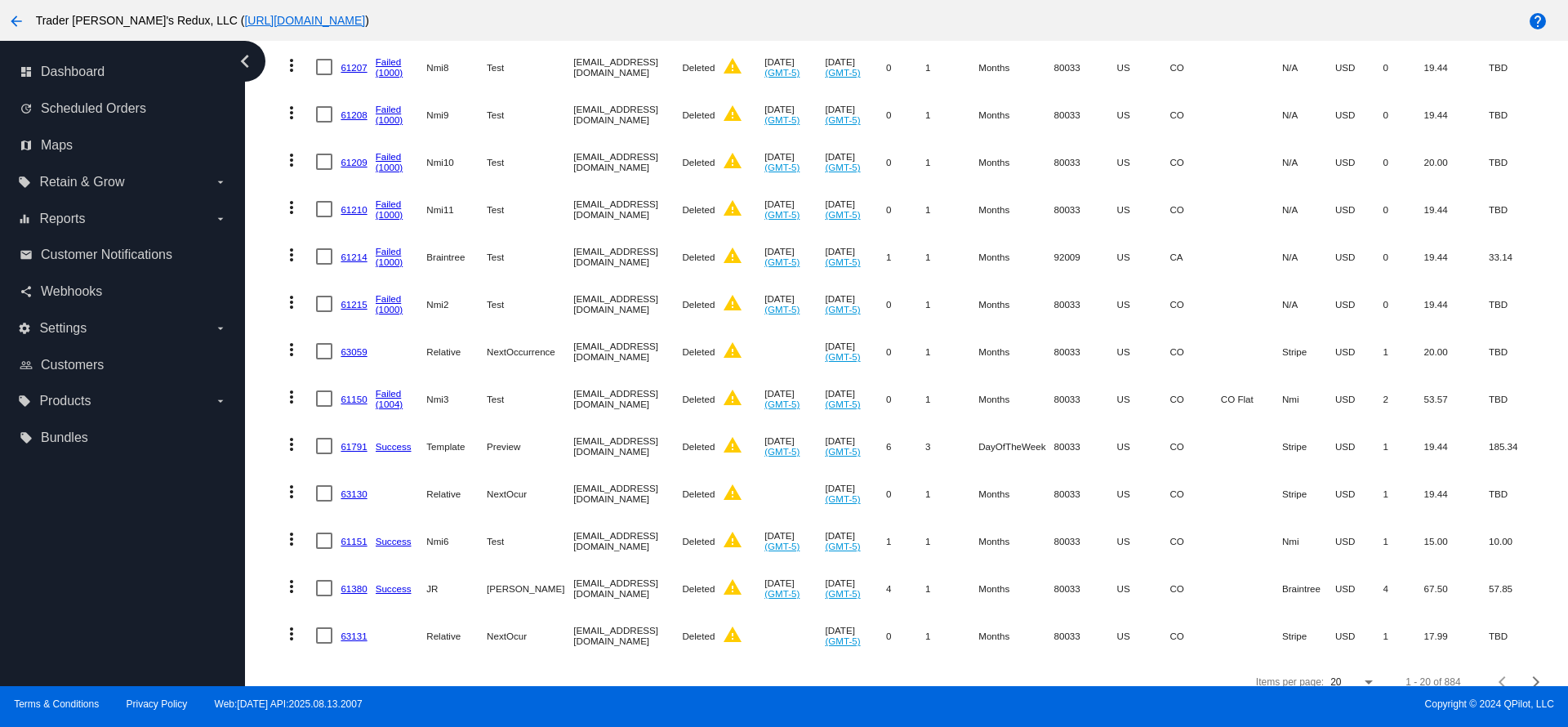
scroll to position [614, 0]
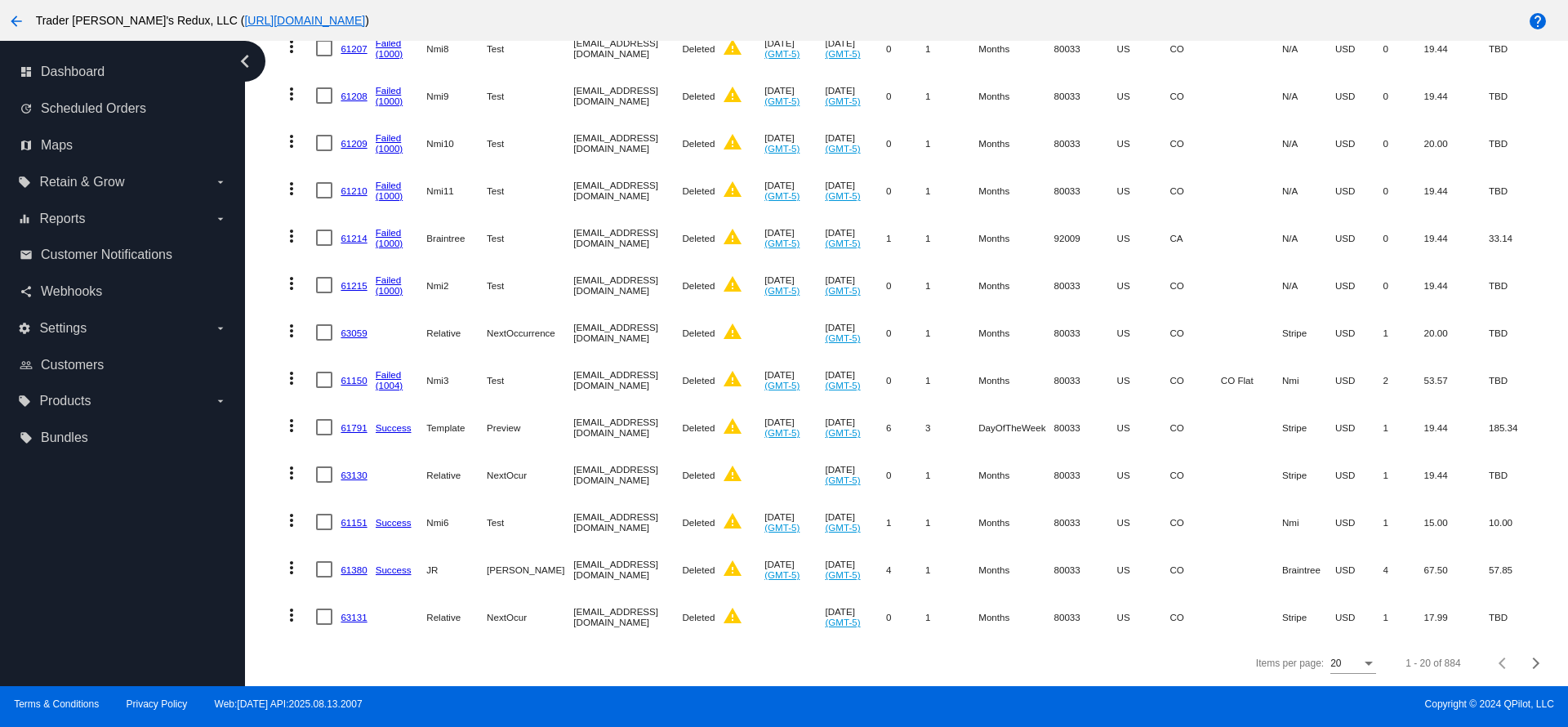
drag, startPoint x: 563, startPoint y: 361, endPoint x: 595, endPoint y: 361, distance: 32.0
click at [594, 361] on mat-row "more_vert 61150 Failed (1004) Nmi3 Test [EMAIL_ADDRESS][DOMAIN_NAME] Deleted wa…" at bounding box center [913, 380] width 1275 height 48
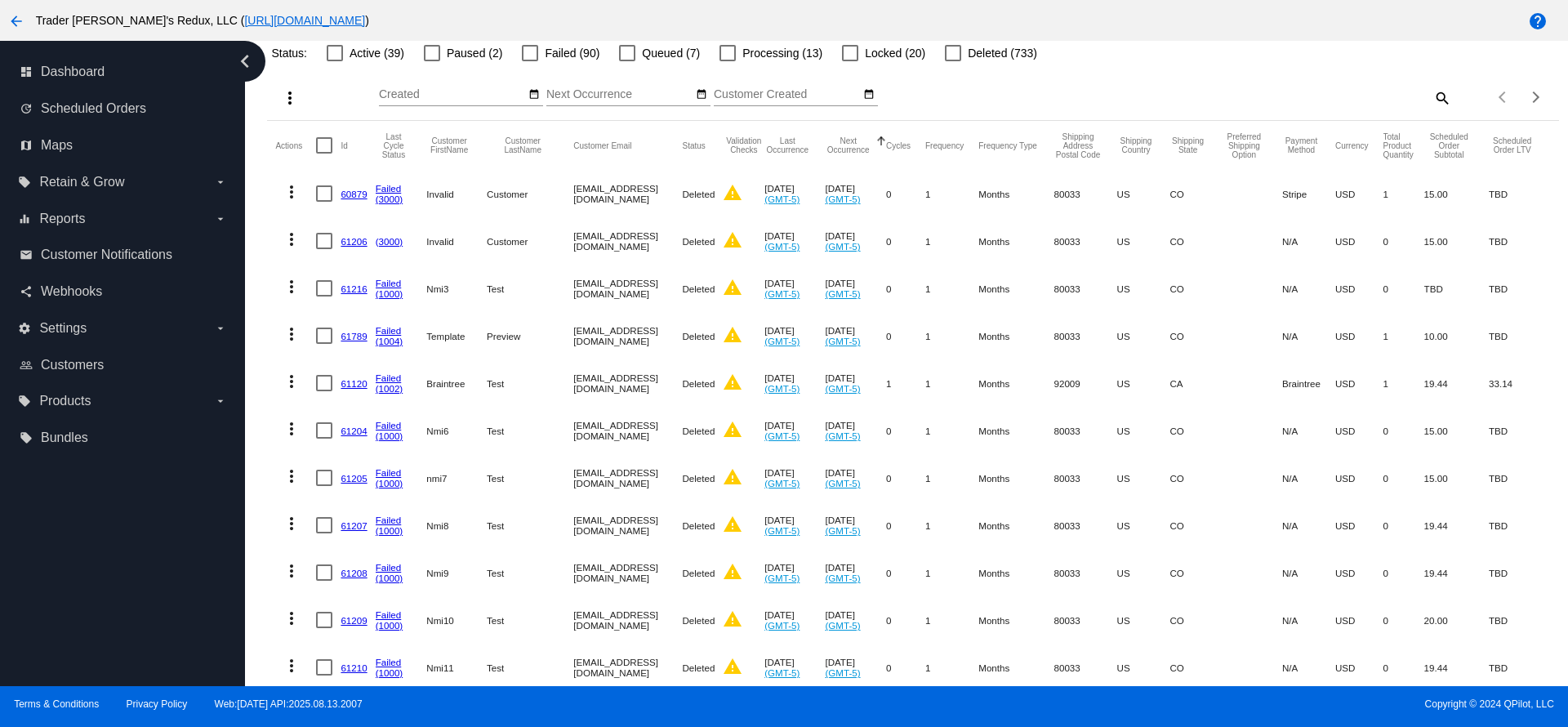
scroll to position [0, 0]
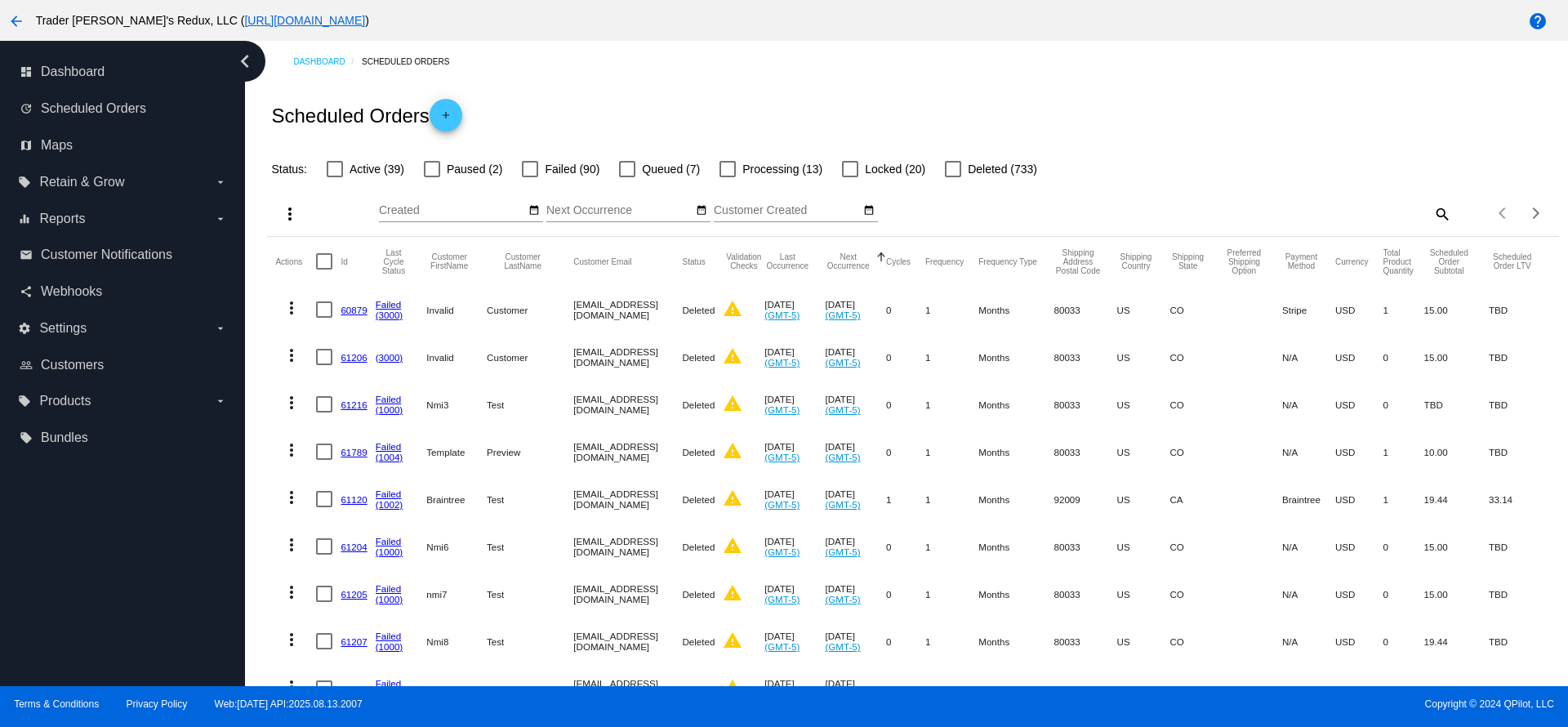
click at [333, 161] on label "Active (39)" at bounding box center [365, 169] width 77 height 20
click at [334, 177] on input "Active (39)" at bounding box center [334, 177] width 1 height 1
checkbox input "true"
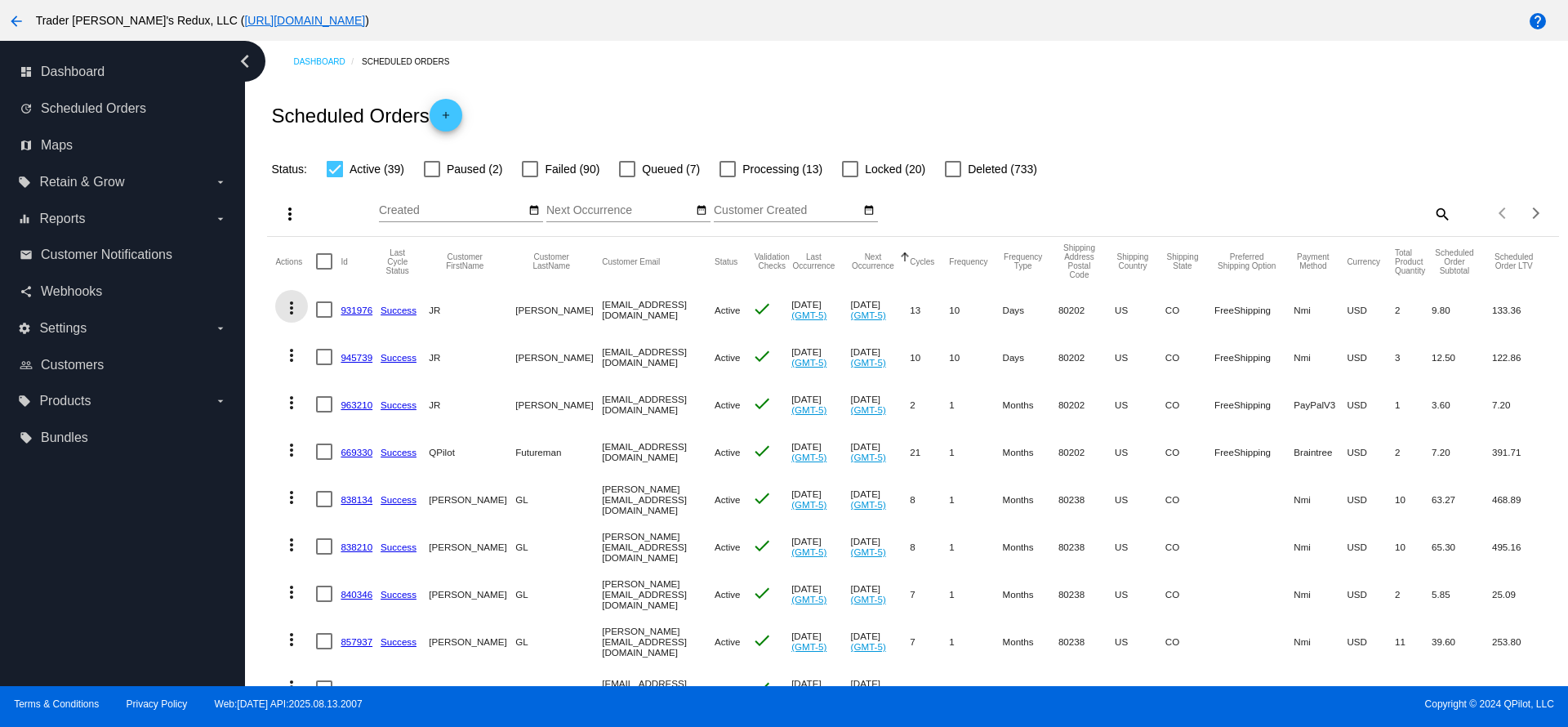
click at [292, 314] on mat-icon "more_vert" at bounding box center [291, 307] width 20 height 20
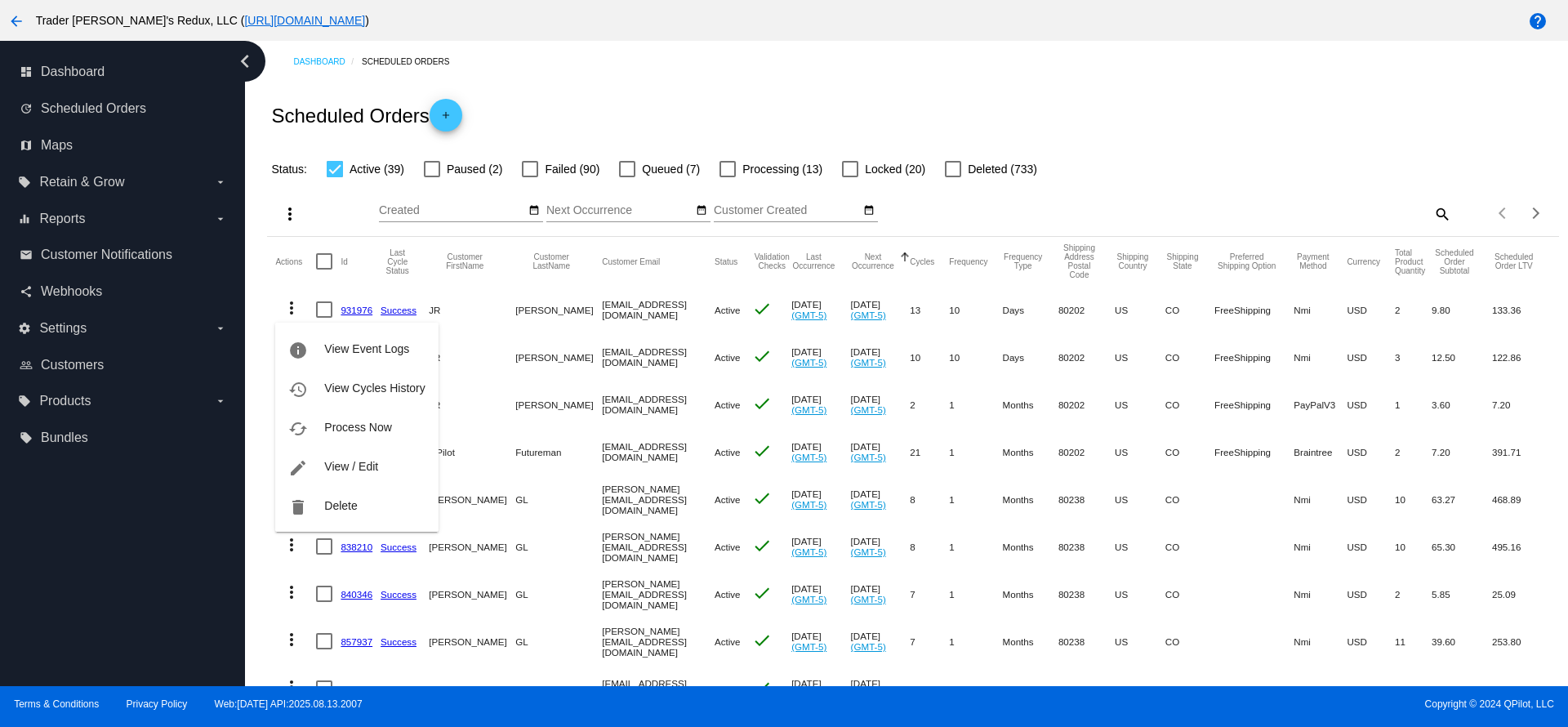
click at [774, 396] on div at bounding box center [784, 364] width 1568 height 727
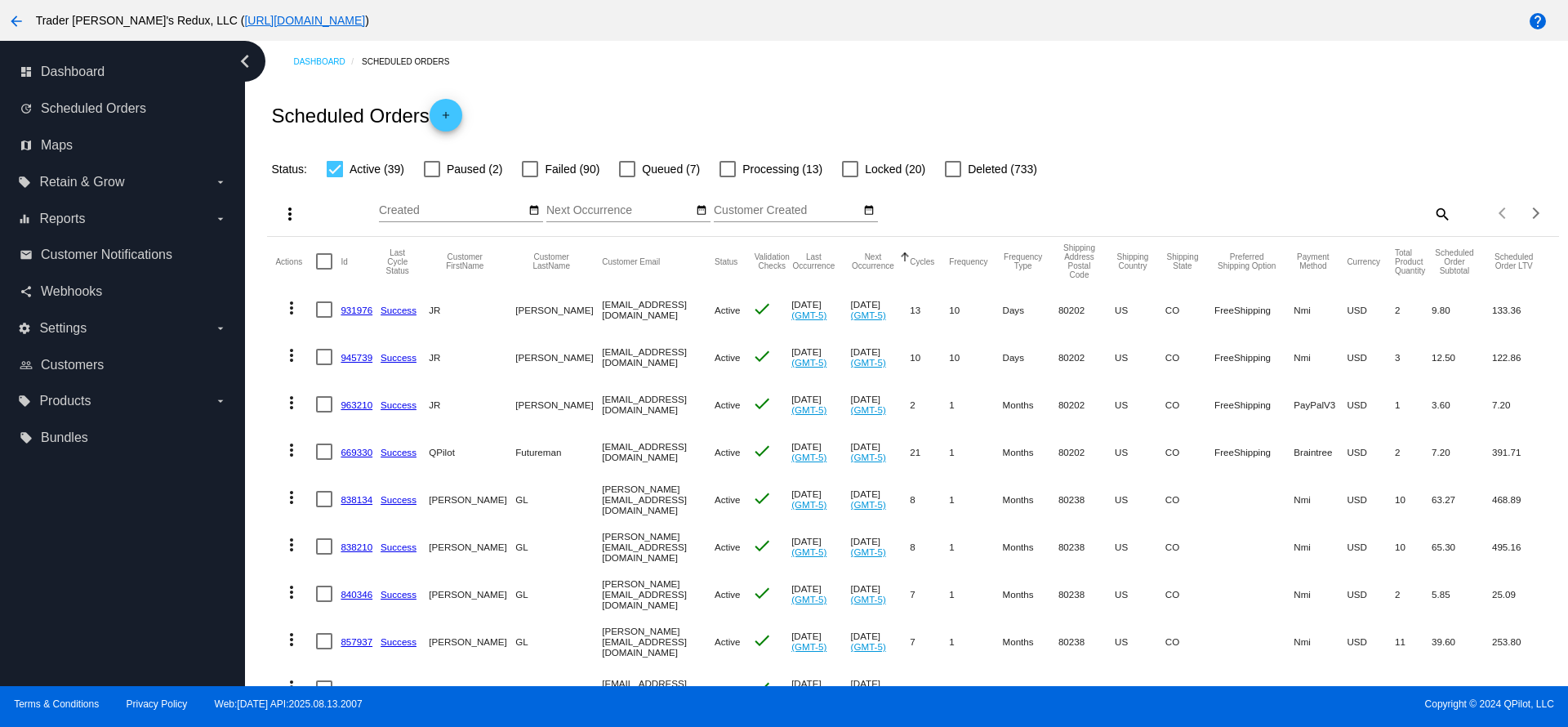
click at [306, 308] on button "more_vert" at bounding box center [291, 306] width 32 height 32
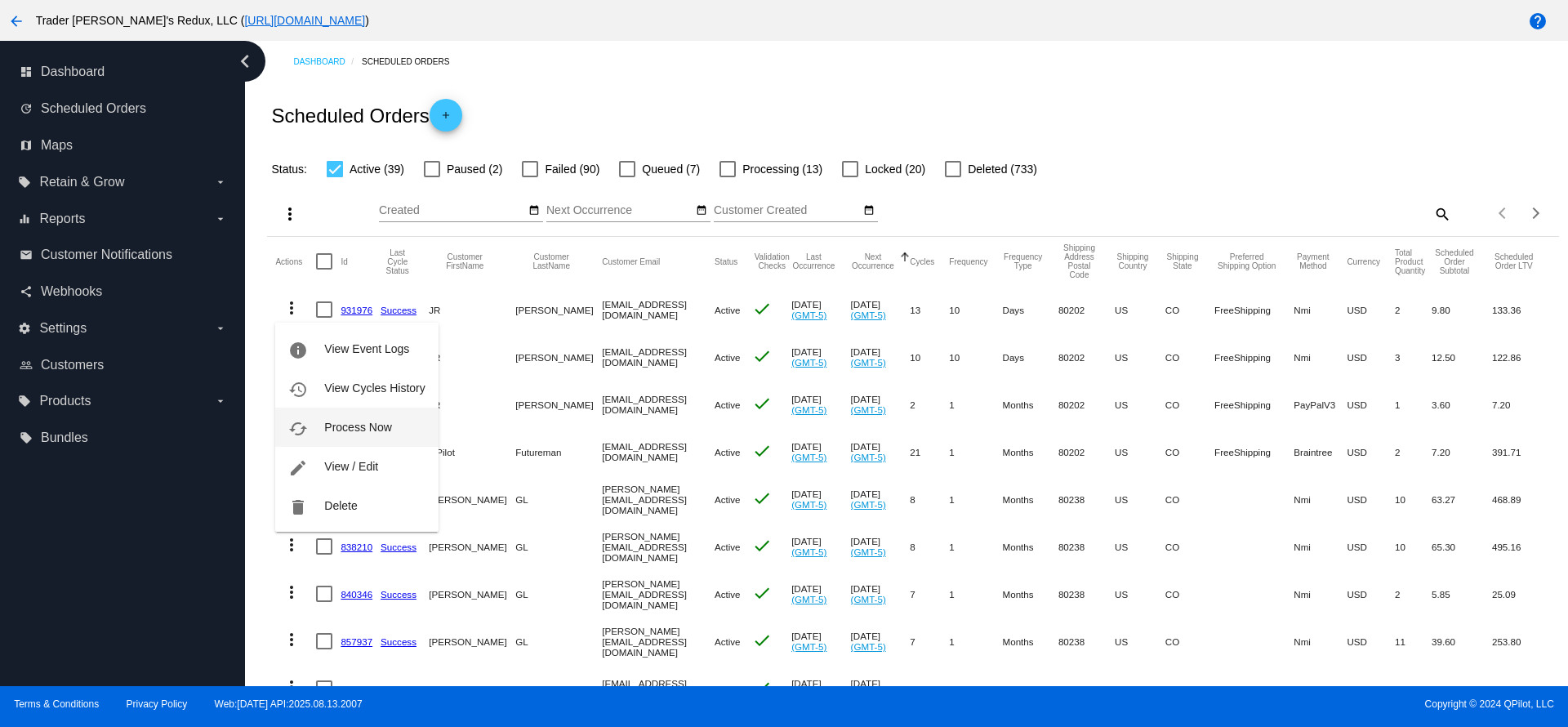
click at [366, 431] on span "Process Now" at bounding box center [358, 426] width 67 height 13
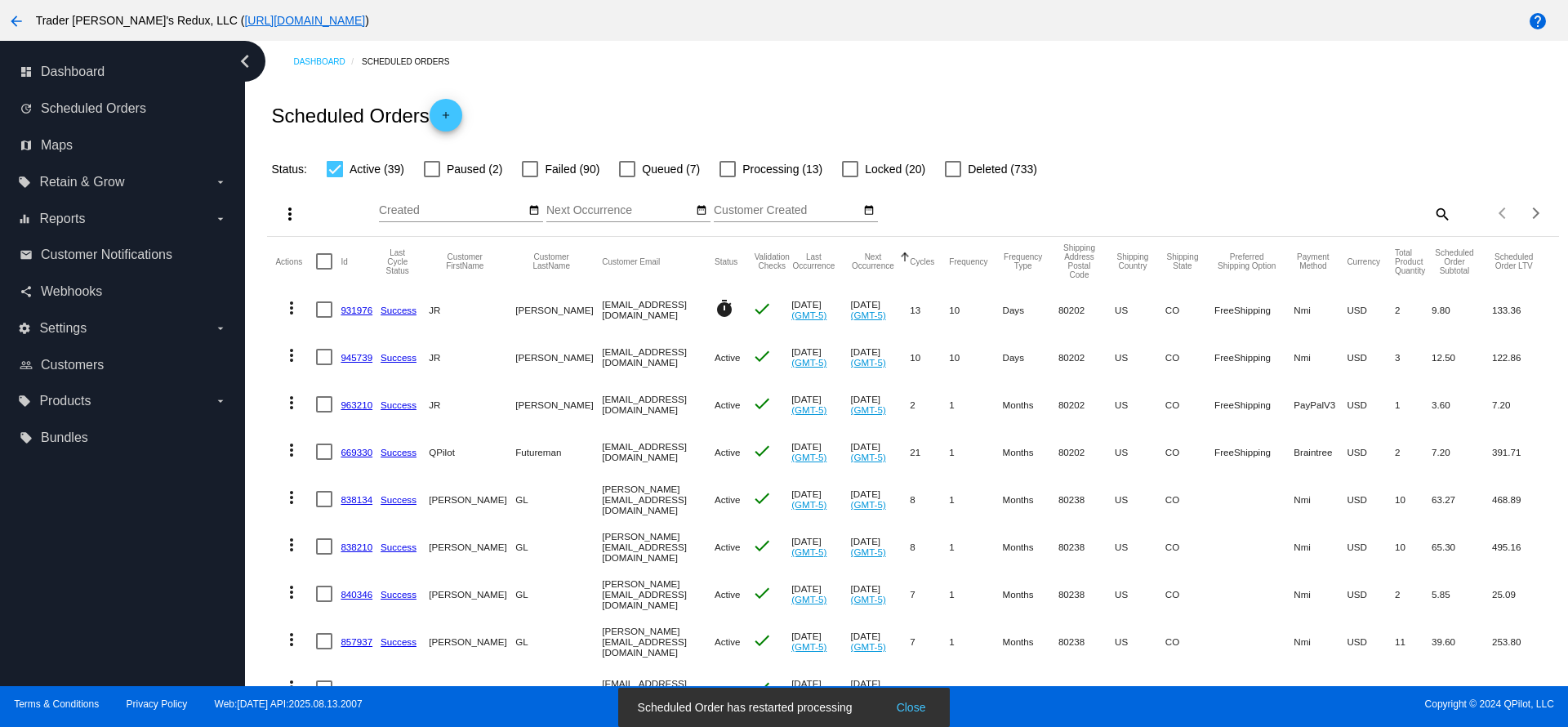
click at [346, 312] on link "931976" at bounding box center [356, 310] width 31 height 10
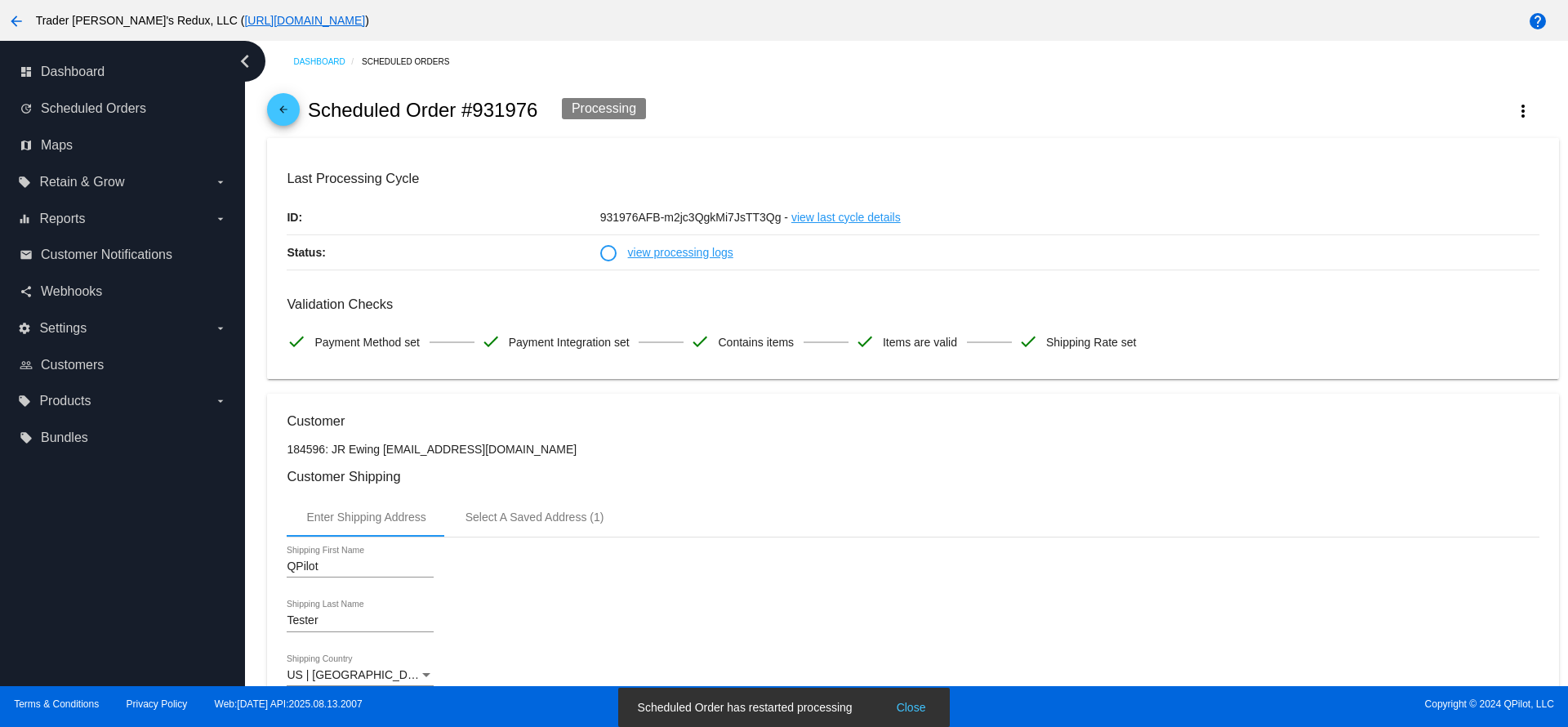
click at [917, 699] on button "Close" at bounding box center [912, 707] width 39 height 16
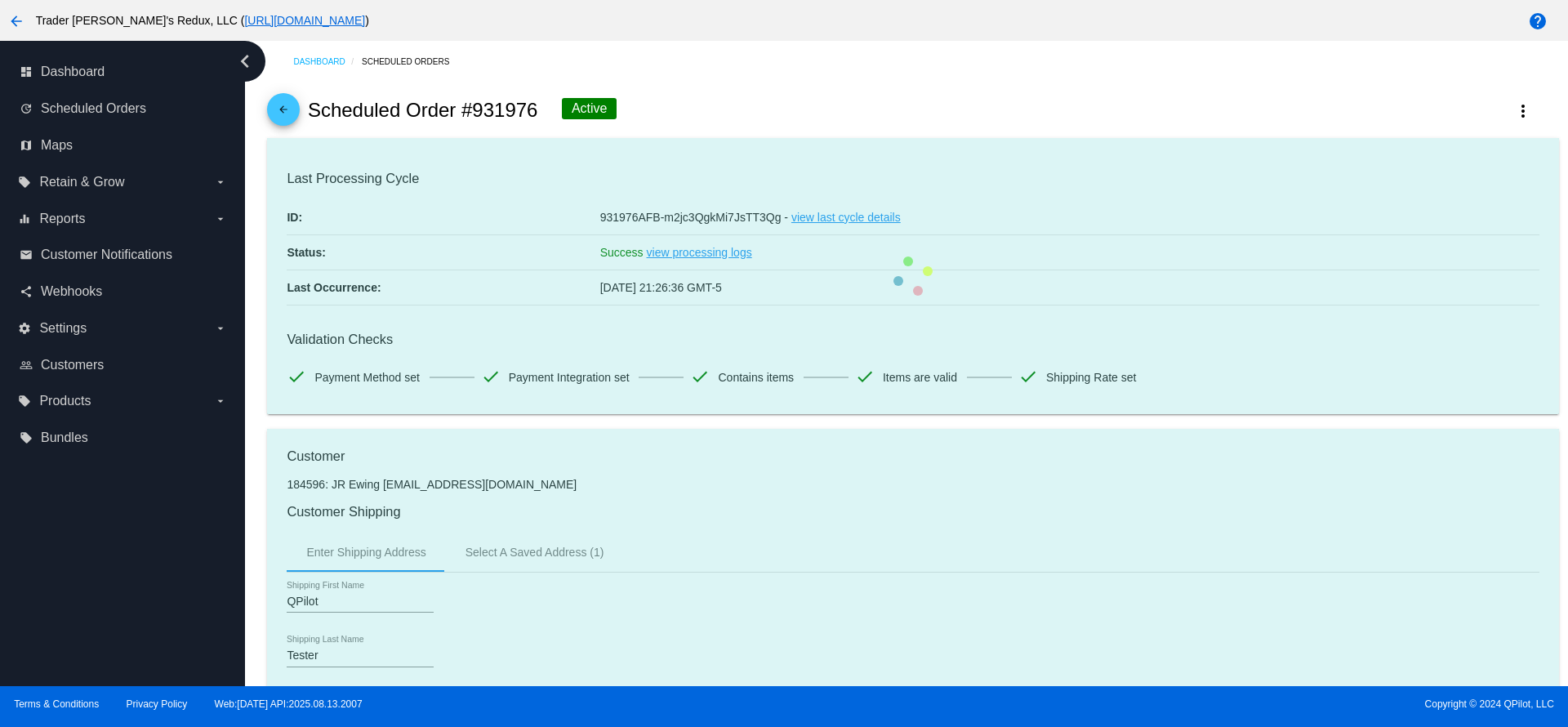
drag, startPoint x: 554, startPoint y: 215, endPoint x: 1016, endPoint y: 251, distance: 463.4
click at [915, 213] on mat-card "Last Processing Cycle ID: 931976AFB-m2jc3QgkMi7JsTT3Qg - view last cycle detail…" at bounding box center [913, 276] width 1291 height 277
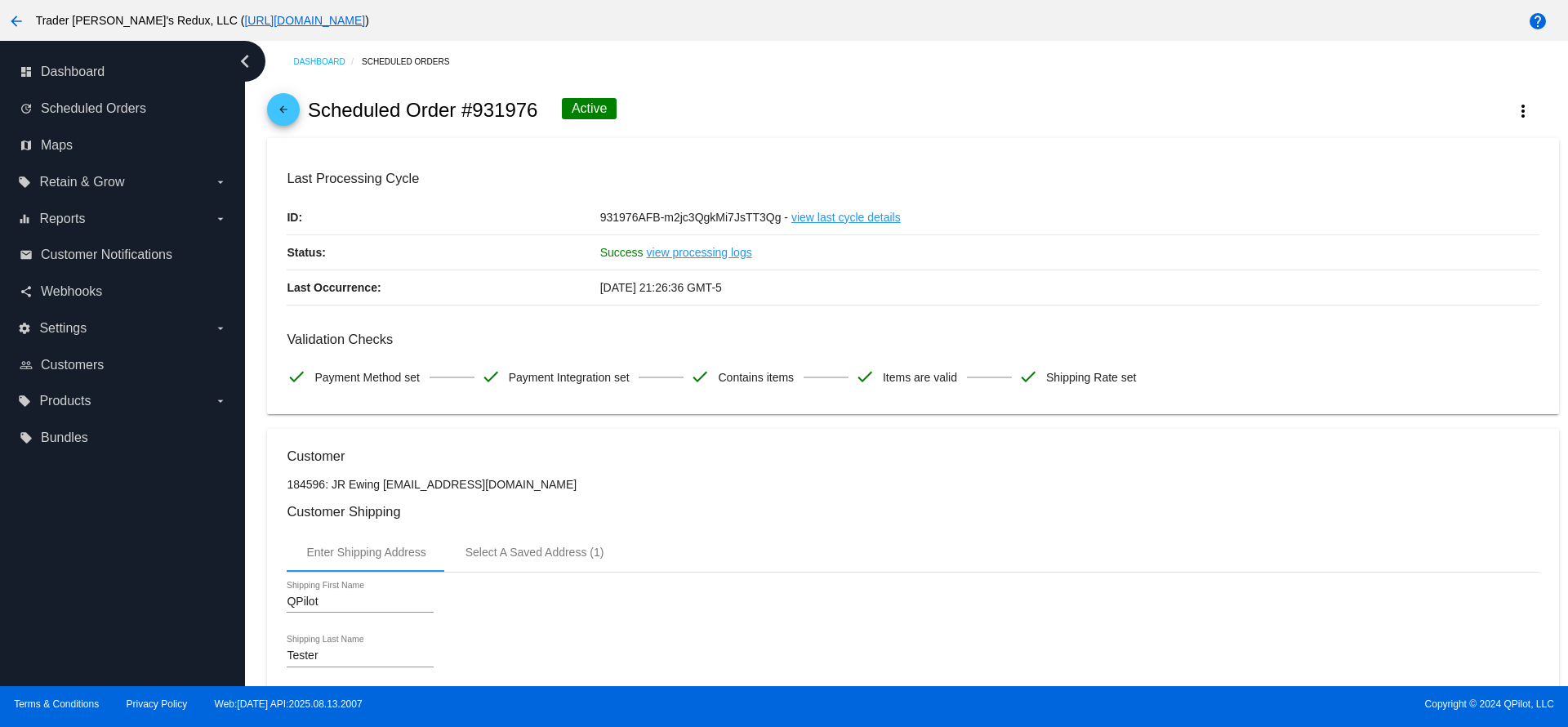
click at [1090, 519] on h3 "Customer Shipping" at bounding box center [913, 512] width 1252 height 15
click at [273, 114] on mat-icon "arrow_back" at bounding box center [283, 113] width 20 height 20
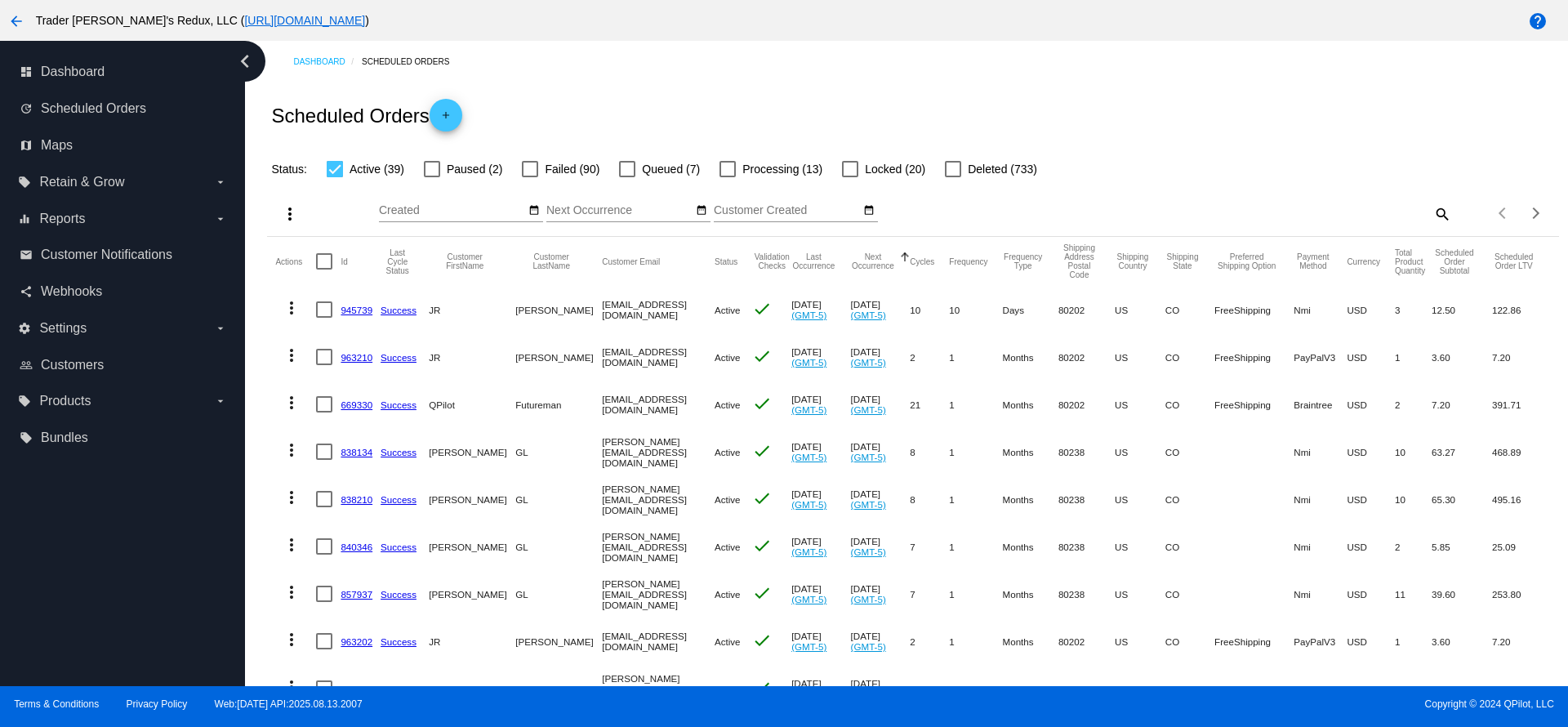
drag, startPoint x: 511, startPoint y: 314, endPoint x: 670, endPoint y: 314, distance: 159.0
click at [667, 314] on mat-row "more_vert 945739 Success JR Ewing jr@patternsinthecloud.com Active check Aug 5 …" at bounding box center [913, 310] width 1275 height 48
drag, startPoint x: 614, startPoint y: 379, endPoint x: 598, endPoint y: 380, distance: 16.0
click at [613, 381] on mat-cell "[EMAIL_ADDRESS][DOMAIN_NAME]" at bounding box center [658, 357] width 112 height 48
drag, startPoint x: 615, startPoint y: 312, endPoint x: 666, endPoint y: 312, distance: 51.0
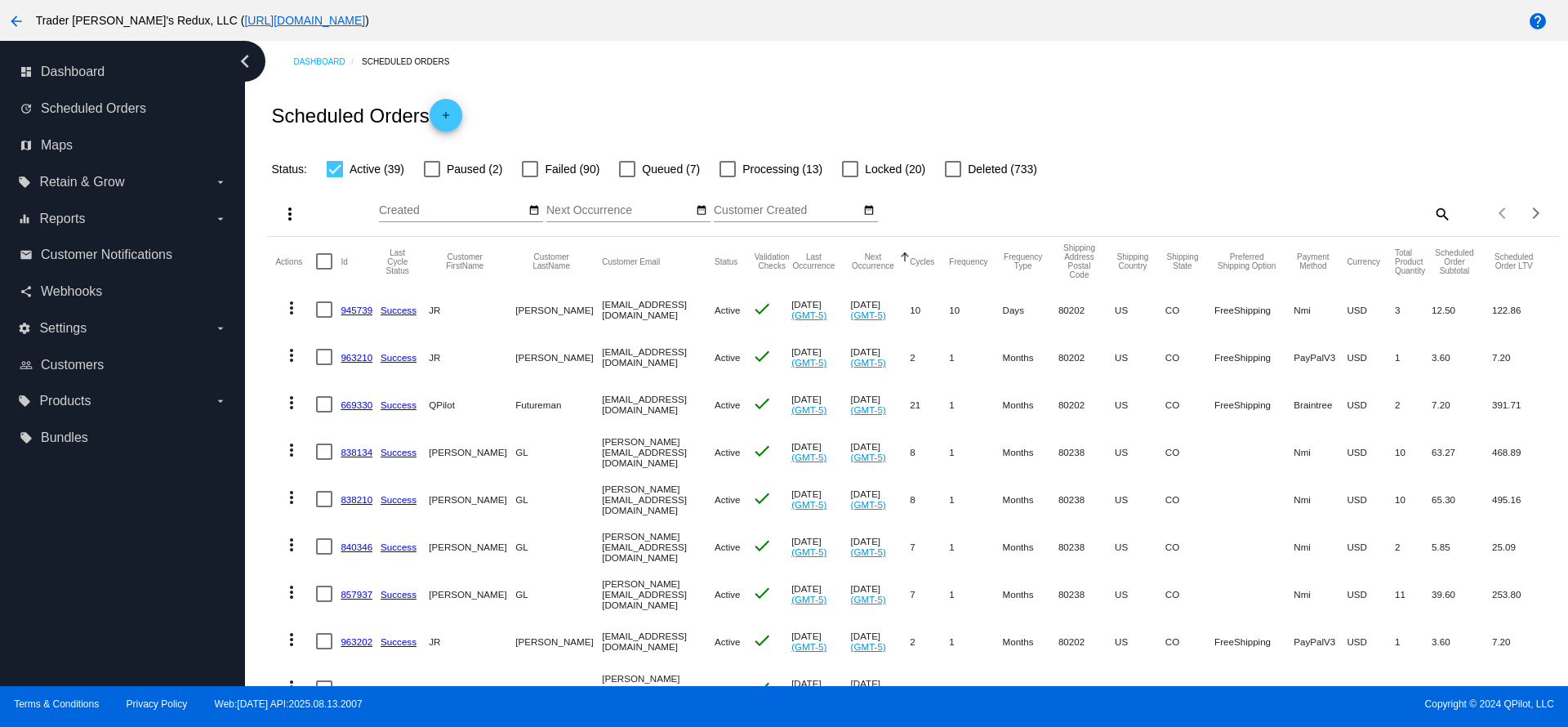
click at [666, 312] on mat-row "more_vert 945739 Success JR Ewing jr@patternsinthecloud.com Active check Aug 5 …" at bounding box center [913, 310] width 1275 height 48
click at [631, 369] on mat-cell "[EMAIL_ADDRESS][DOMAIN_NAME]" at bounding box center [658, 357] width 112 height 48
click at [358, 312] on link "945739" at bounding box center [356, 310] width 31 height 10
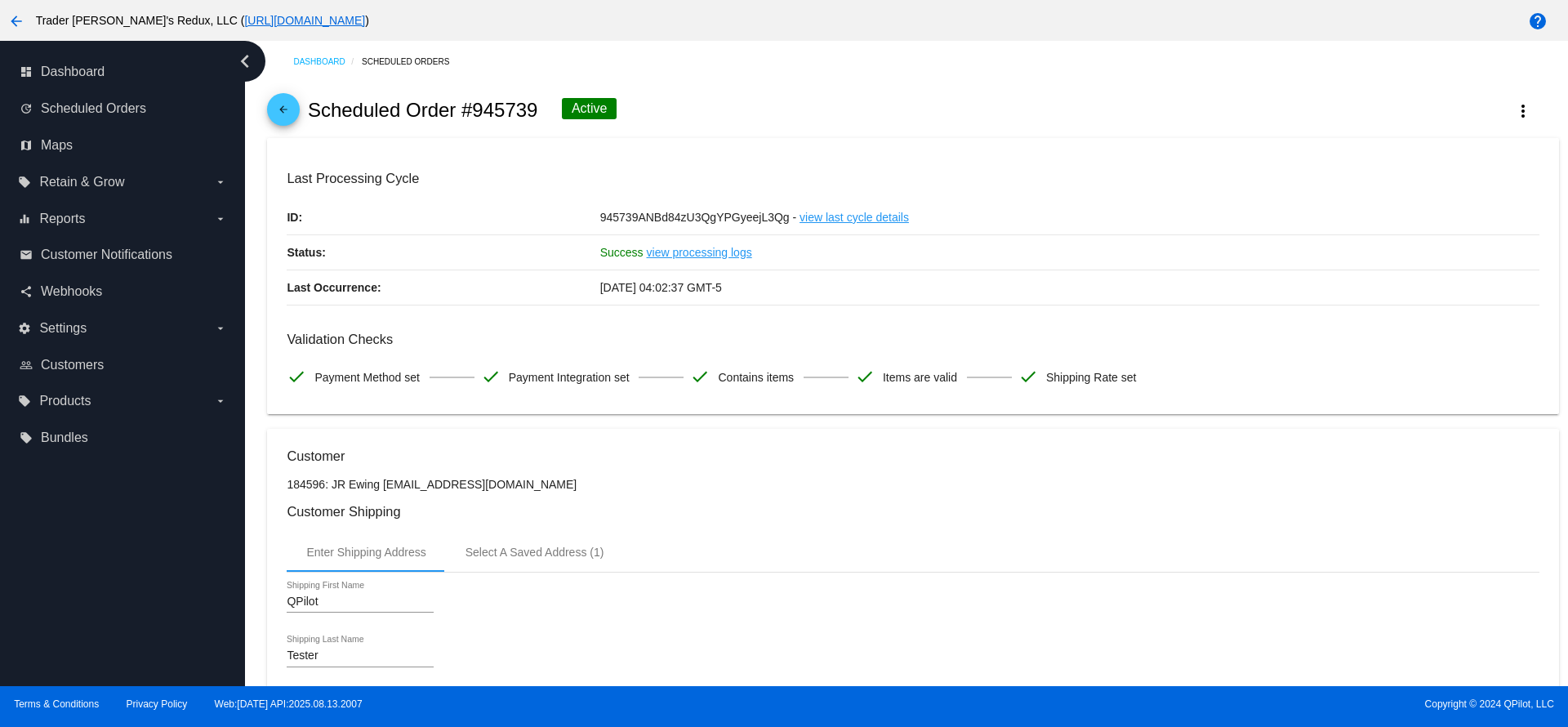
drag, startPoint x: 413, startPoint y: 493, endPoint x: 378, endPoint y: 492, distance: 35.0
click at [378, 491] on p "184596: JR Ewing [EMAIL_ADDRESS][DOMAIN_NAME]" at bounding box center [913, 484] width 1252 height 13
copy p "[EMAIL_ADDRESS][DOMAIN_NAME]"
click at [86, 105] on span "Scheduled Orders" at bounding box center [94, 108] width 106 height 14
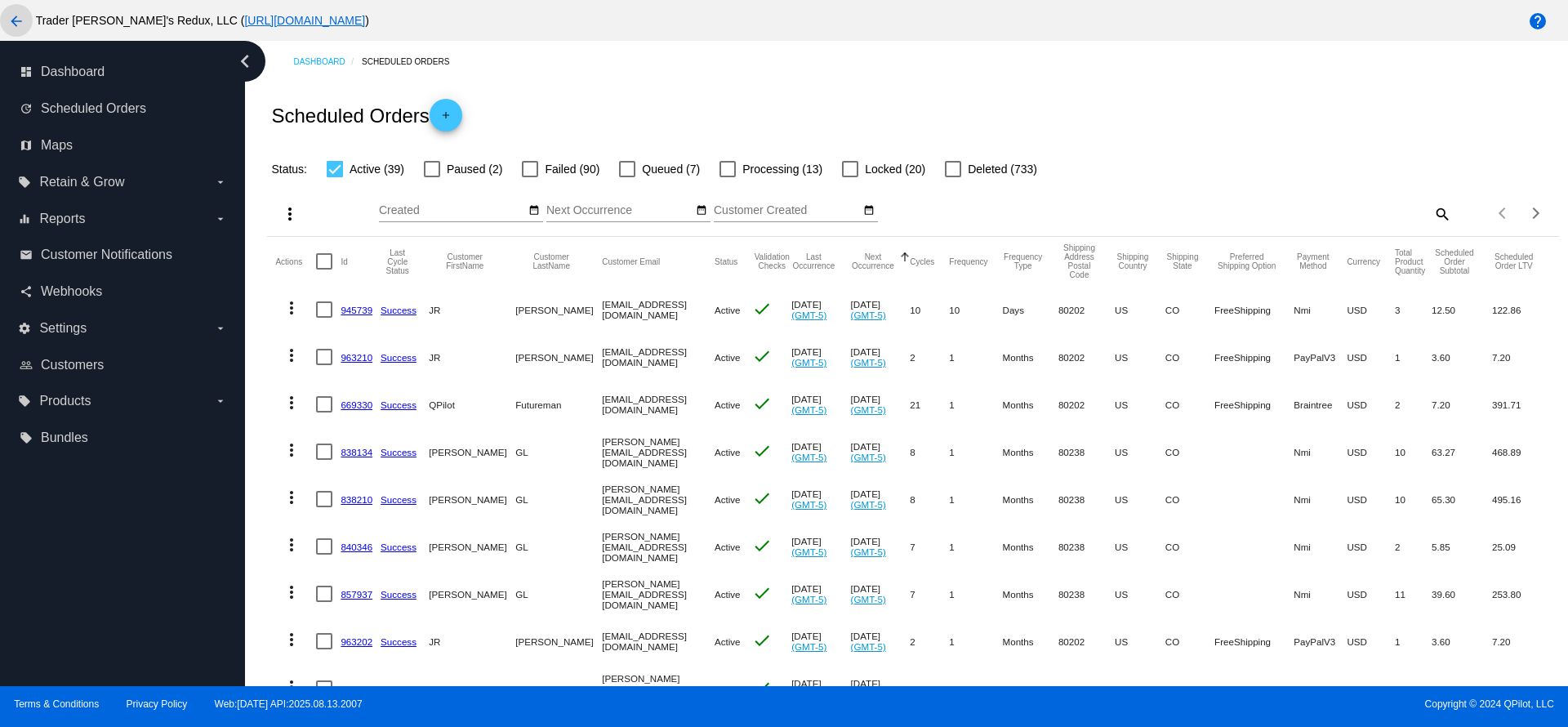
click at [20, 22] on mat-icon "arrow_back" at bounding box center [16, 20] width 20 height 20
